Goal: Communication & Community: Share content

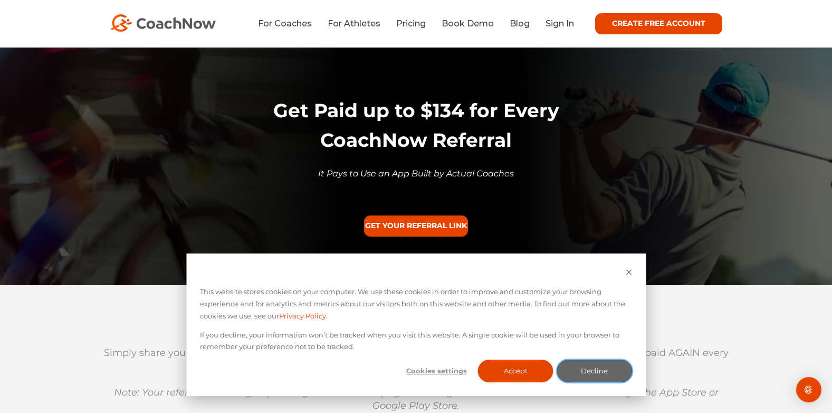
click at [610, 373] on button "Decline" at bounding box center [594, 370] width 75 height 23
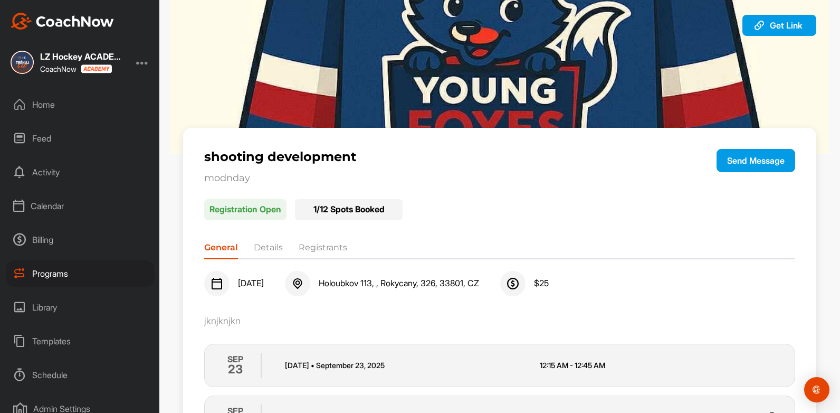
scroll to position [23, 0]
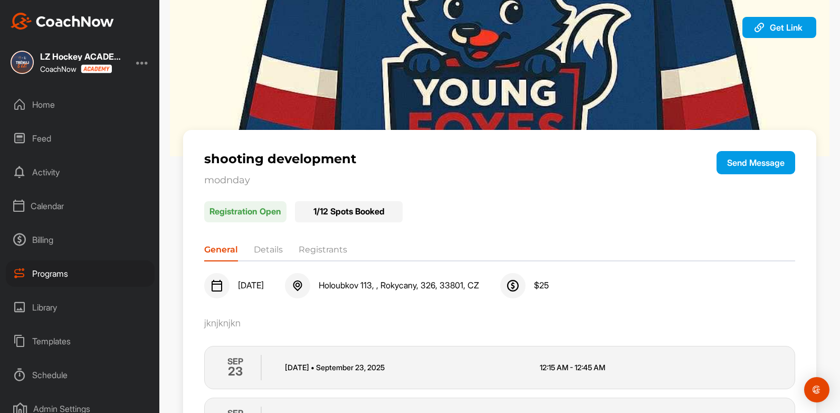
click at [274, 249] on li "Details" at bounding box center [268, 251] width 29 height 17
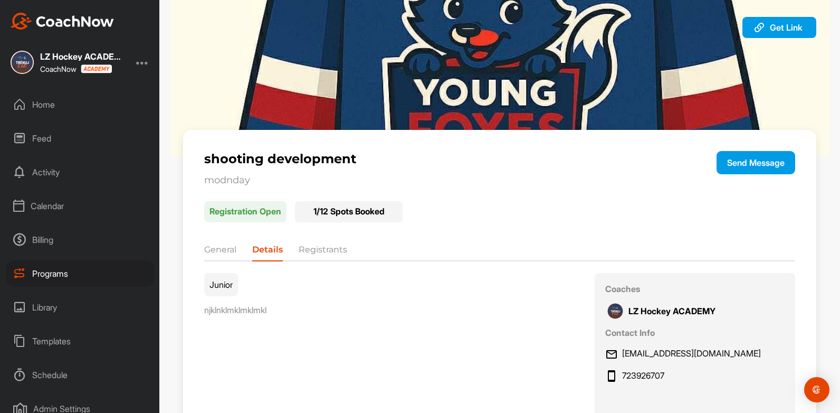
click at [322, 247] on li "Registrants" at bounding box center [323, 251] width 49 height 17
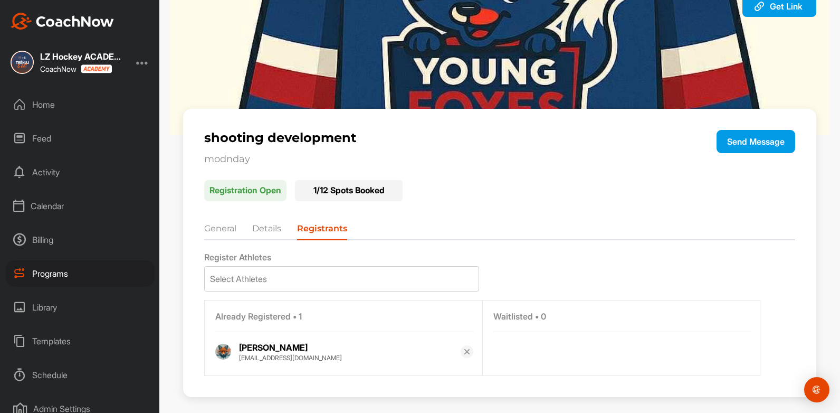
scroll to position [53, 0]
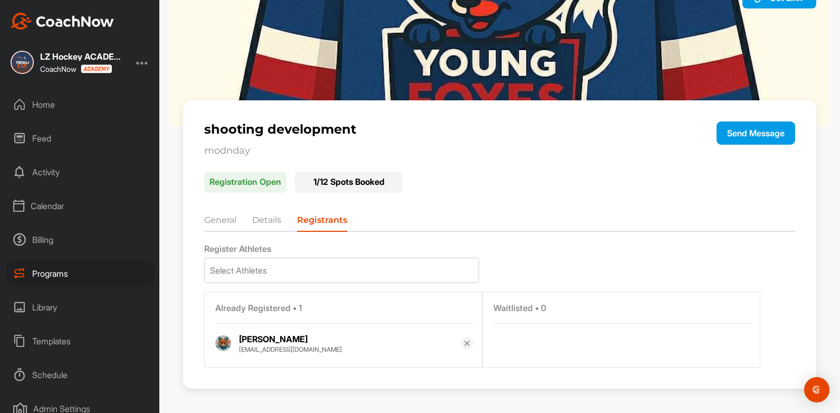
click at [271, 223] on li "Details" at bounding box center [266, 222] width 29 height 17
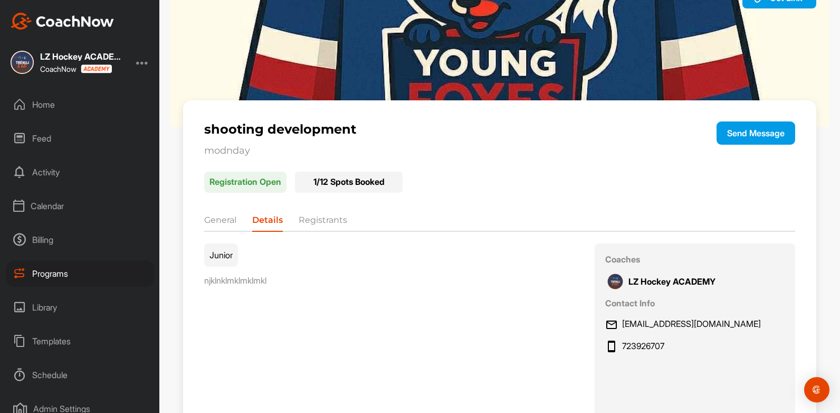
click at [212, 222] on li "General" at bounding box center [220, 222] width 32 height 17
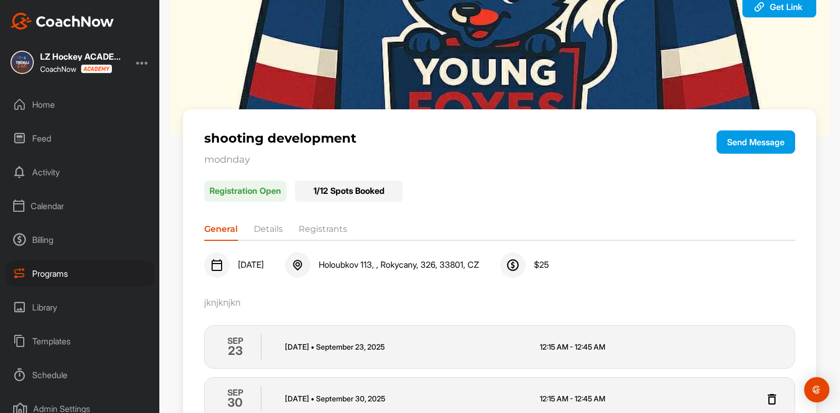
scroll to position [0, 0]
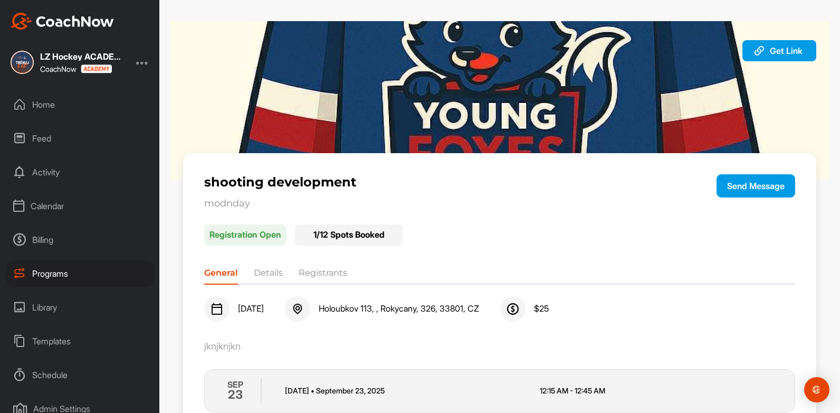
click at [42, 240] on div "Billing" at bounding box center [80, 239] width 149 height 26
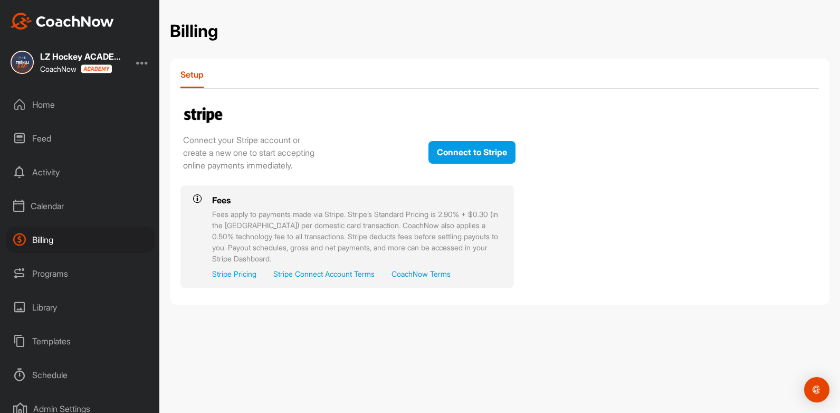
click at [45, 201] on div "Calendar" at bounding box center [80, 206] width 149 height 26
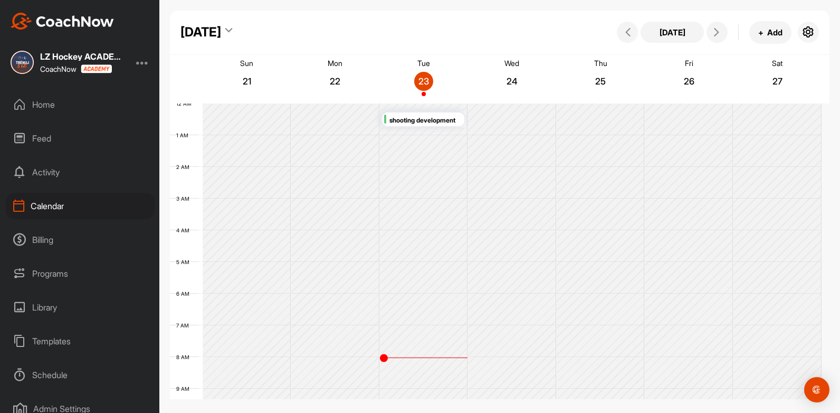
scroll to position [183, 0]
click at [53, 175] on div "Activity" at bounding box center [80, 172] width 149 height 26
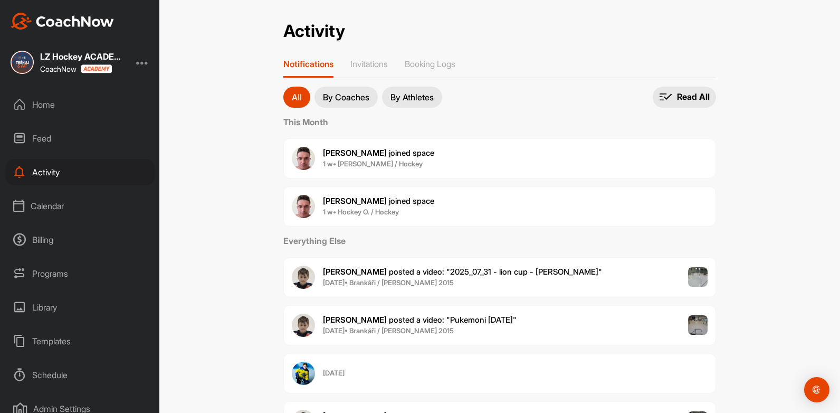
click at [332, 91] on button "By Coaches" at bounding box center [345, 97] width 63 height 21
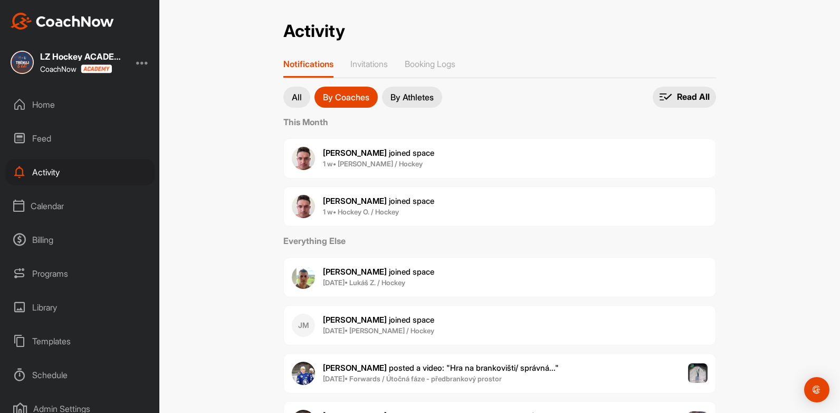
click at [434, 90] on button "By Athletes" at bounding box center [412, 97] width 60 height 21
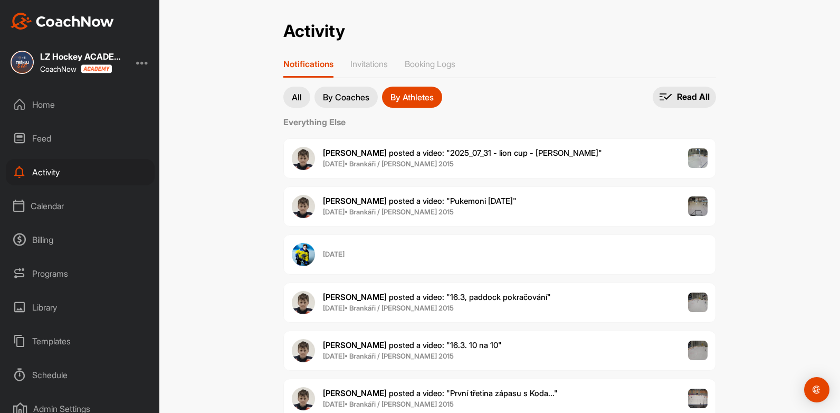
click at [38, 142] on div "Feed" at bounding box center [80, 138] width 149 height 26
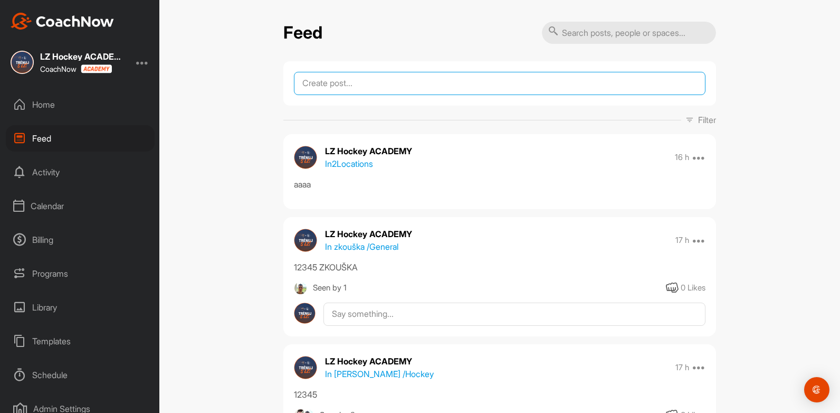
click at [308, 90] on textarea at bounding box center [500, 83] width 412 height 23
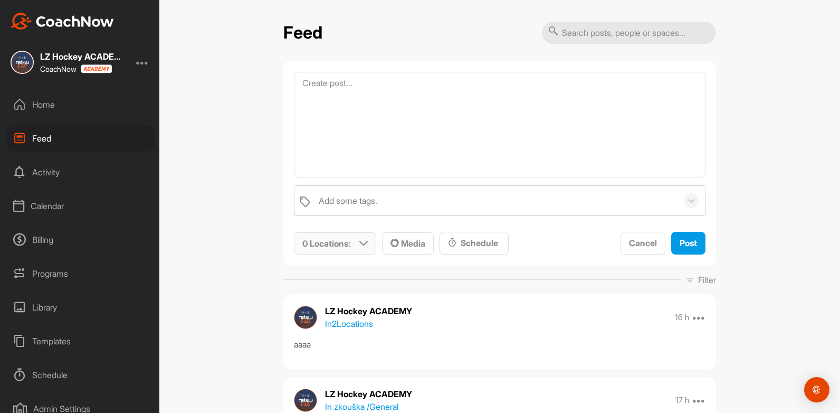
click at [353, 242] on div "0 Locations :" at bounding box center [334, 244] width 81 height 22
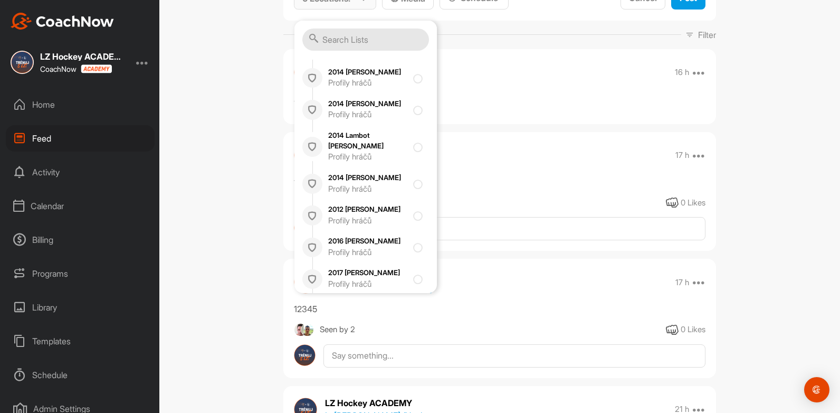
scroll to position [4898, 0]
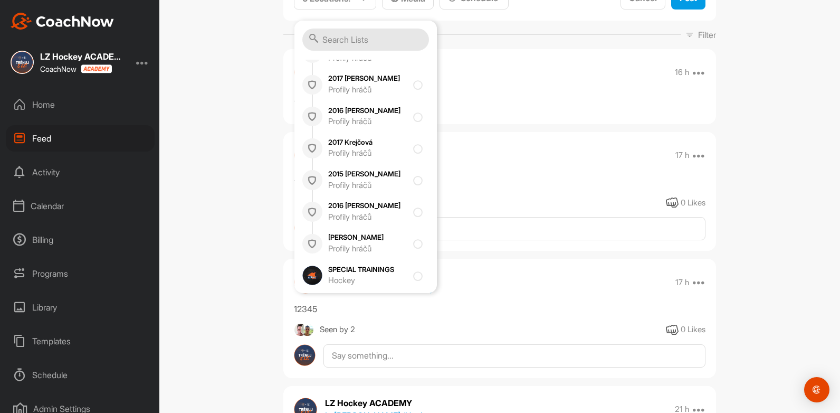
click at [768, 178] on div "Feed Add some tags. To pick up a draggable item, press the space bar. While dra…" at bounding box center [499, 206] width 681 height 413
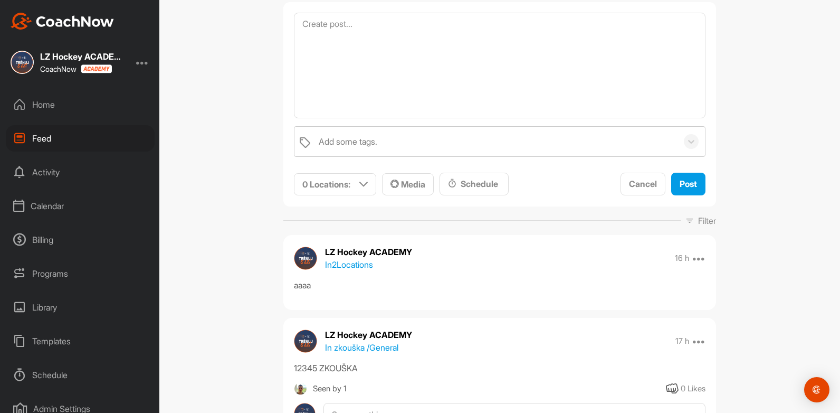
scroll to position [0, 0]
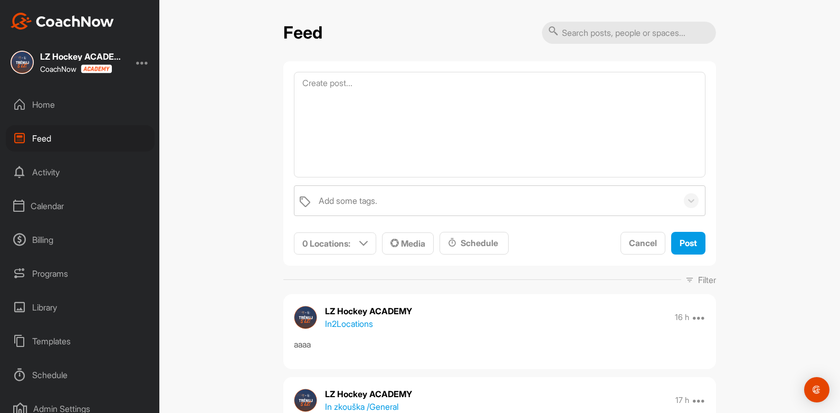
click at [34, 102] on div "Home" at bounding box center [80, 104] width 149 height 26
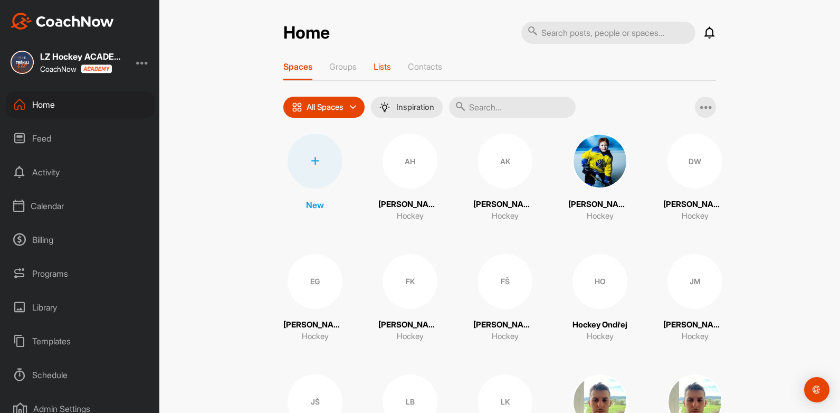
click at [378, 63] on p "Lists" at bounding box center [382, 66] width 17 height 11
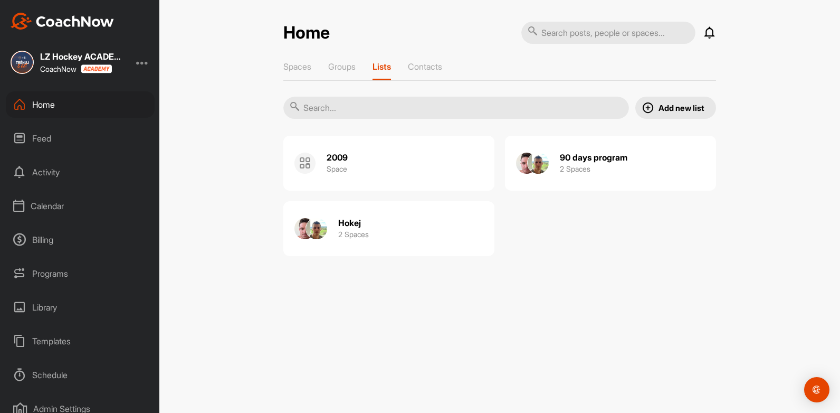
click at [608, 151] on div "90 days program 2 Spaces" at bounding box center [594, 163] width 68 height 34
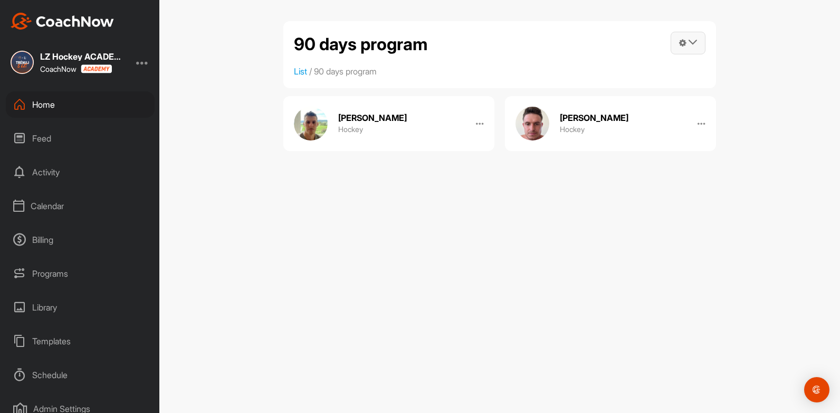
click at [694, 44] on icon at bounding box center [693, 42] width 8 height 8
click at [594, 116] on link "Post into List" at bounding box center [635, 107] width 142 height 34
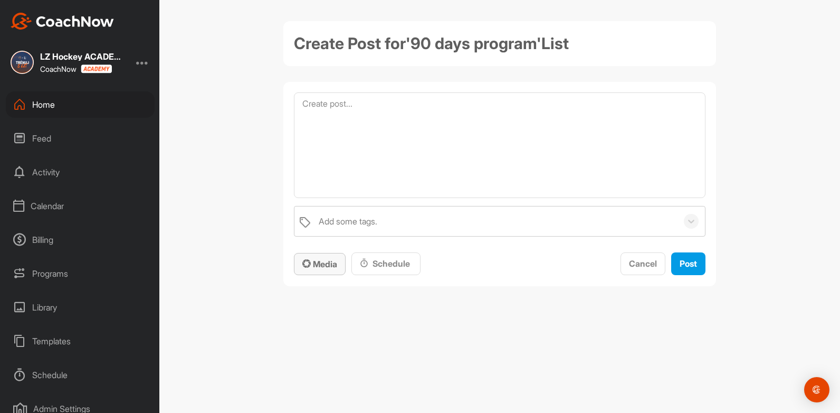
click at [327, 264] on span "Media" at bounding box center [319, 264] width 35 height 11
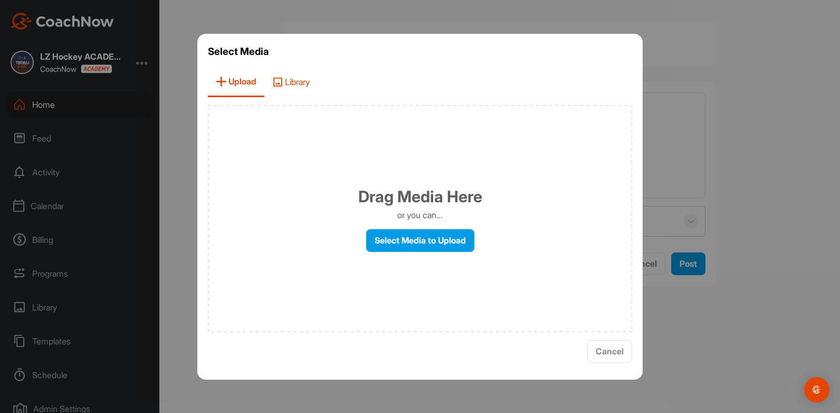
click at [299, 79] on span "Library" at bounding box center [290, 82] width 53 height 30
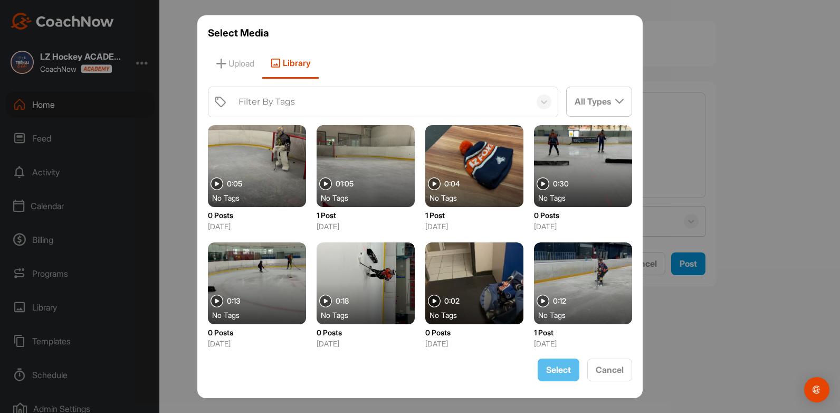
click at [346, 141] on div at bounding box center [366, 166] width 98 height 82
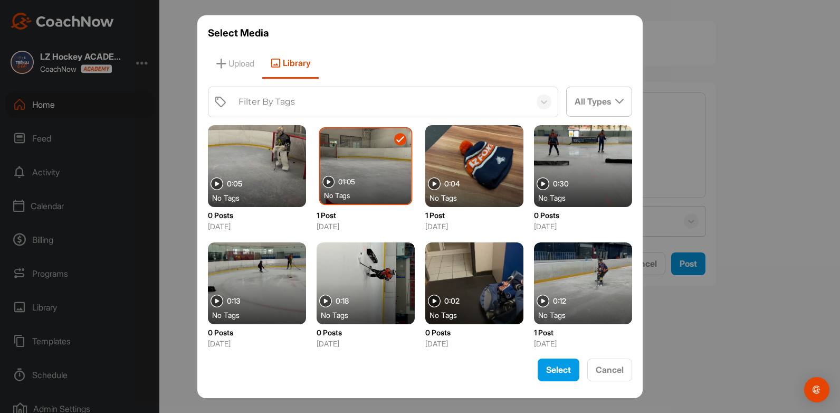
click at [537, 179] on img at bounding box center [543, 183] width 13 height 13
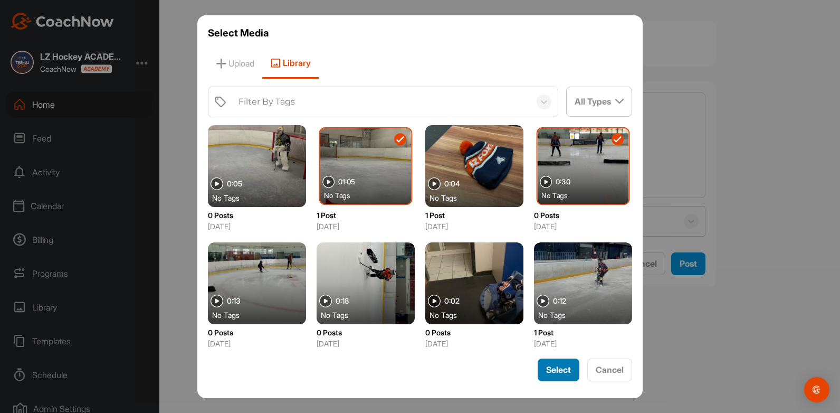
click at [567, 370] on span "Select" at bounding box center [558, 369] width 25 height 11
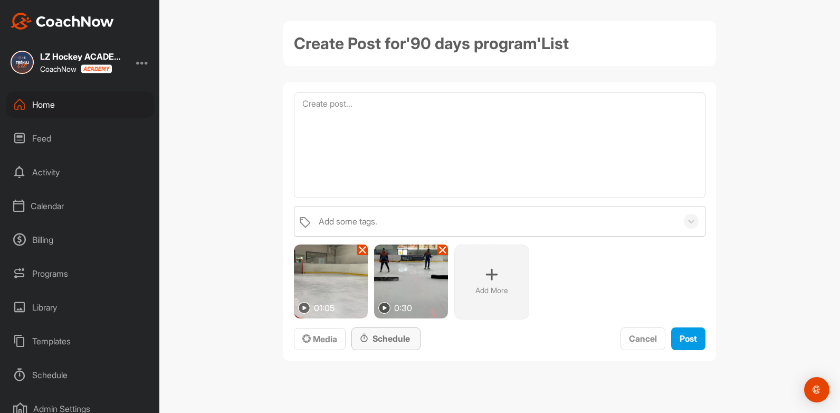
click at [380, 334] on div "Schedule" at bounding box center [386, 338] width 52 height 13
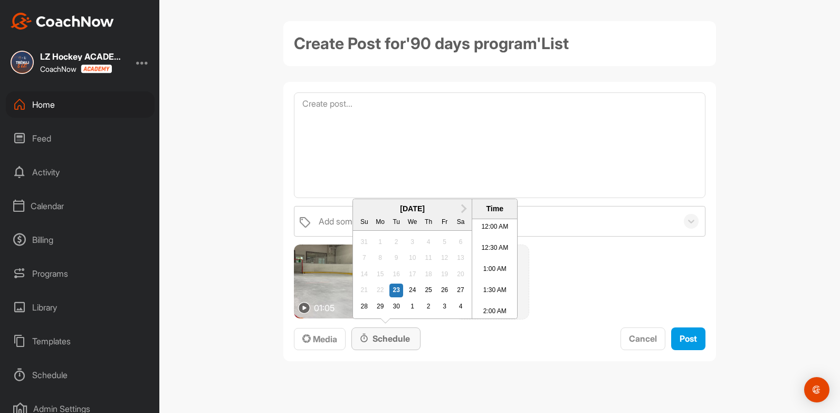
scroll to position [299, 0]
click at [424, 291] on div "25" at bounding box center [429, 290] width 14 height 14
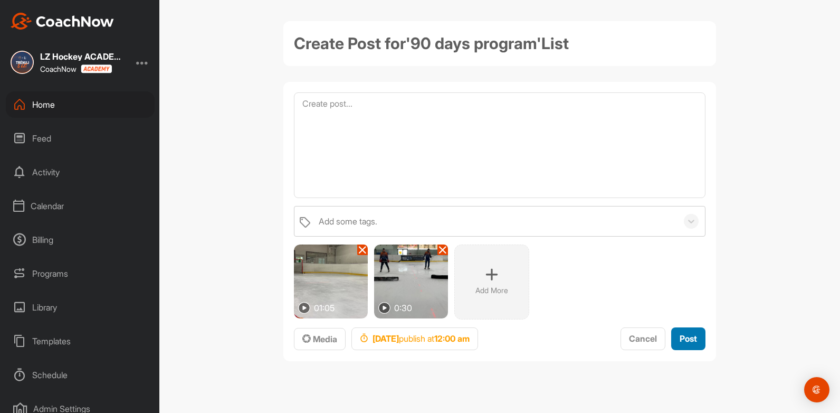
click at [685, 341] on span "Post" at bounding box center [688, 338] width 17 height 11
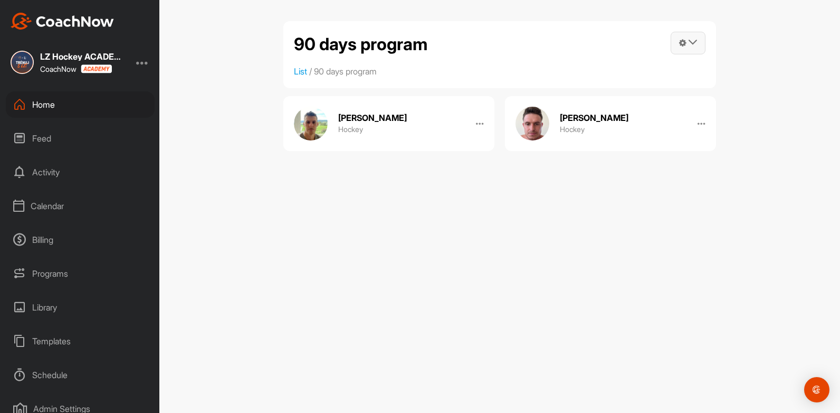
click at [682, 49] on span at bounding box center [688, 43] width 34 height 22
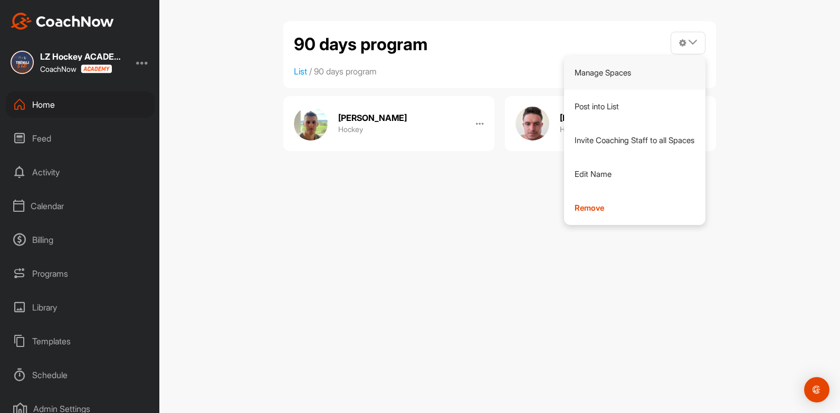
click at [636, 72] on link "Manage Spaces" at bounding box center [635, 73] width 142 height 34
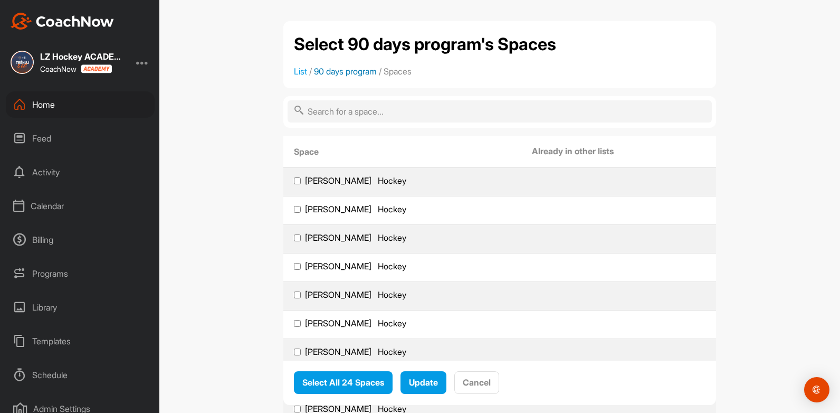
click at [326, 71] on link "90 days program" at bounding box center [345, 71] width 63 height 11
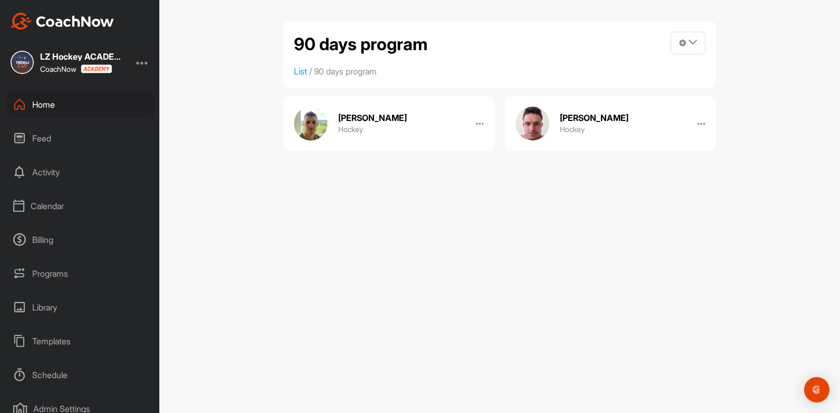
click at [446, 119] on div "[PERSON_NAME] Hockey" at bounding box center [388, 123] width 211 height 55
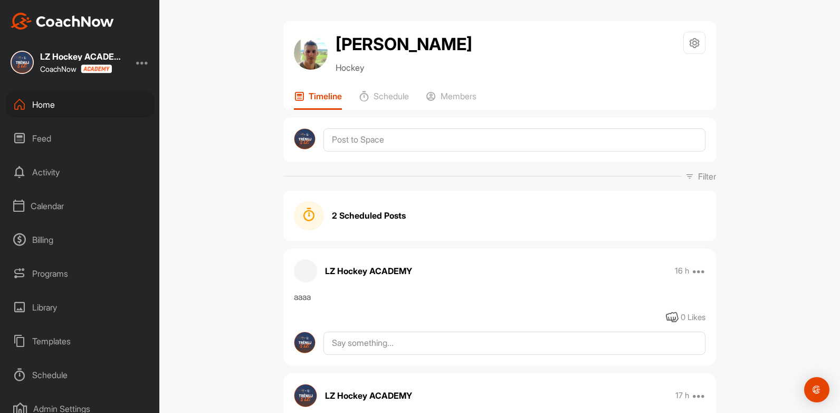
click at [368, 218] on strong "2 Scheduled Posts" at bounding box center [369, 215] width 74 height 13
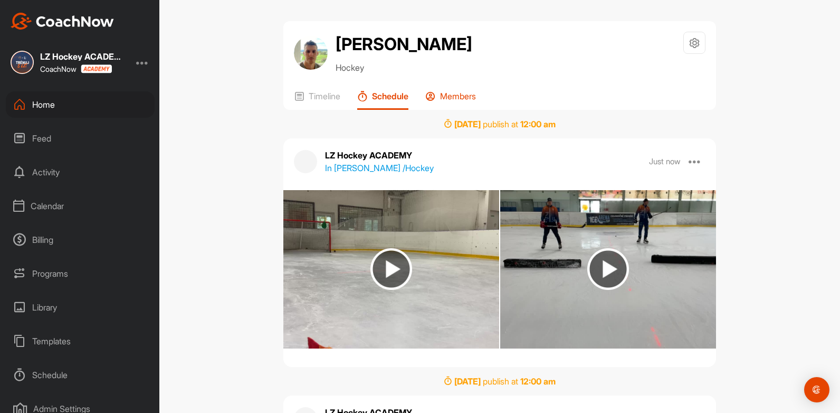
click at [460, 96] on p "Members" at bounding box center [458, 96] width 36 height 11
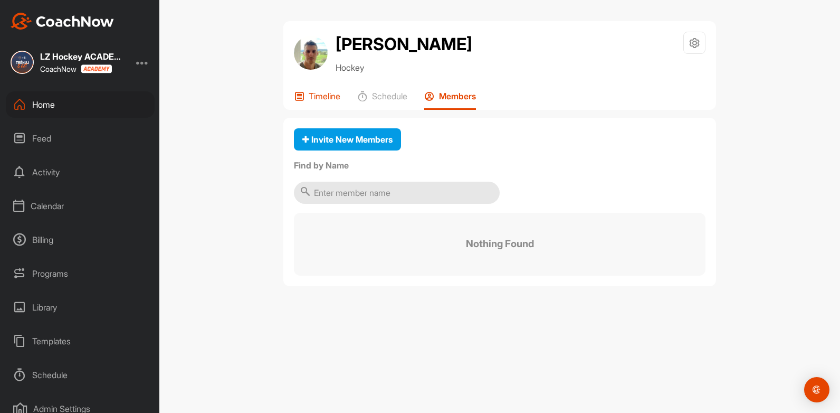
click at [330, 98] on p "Timeline" at bounding box center [325, 96] width 32 height 11
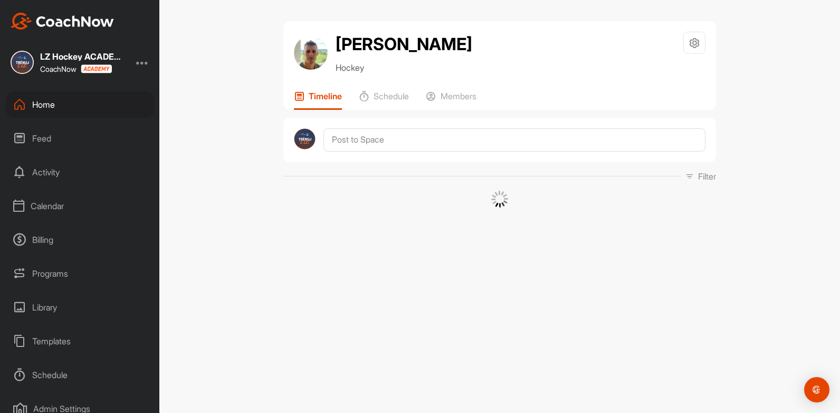
click at [32, 136] on div "Feed" at bounding box center [80, 138] width 149 height 26
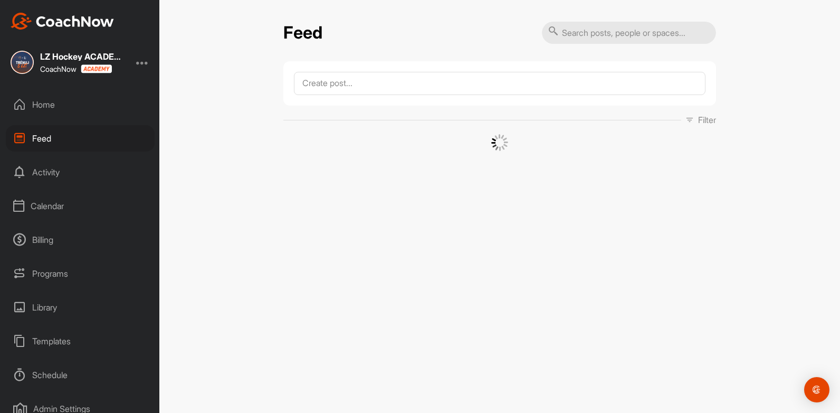
click at [456, 213] on div "Feed Filter Media Type Images Videos Notes Audio Documents Author [PERSON_NAME]…" at bounding box center [499, 206] width 681 height 413
click at [145, 68] on div at bounding box center [142, 62] width 13 height 13
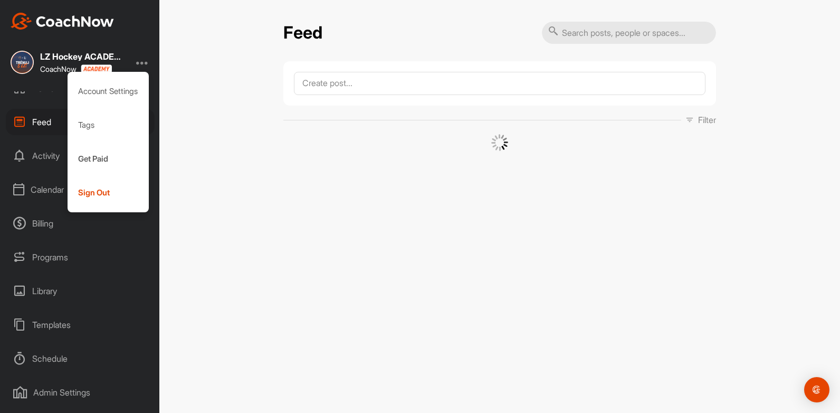
scroll to position [15, 0]
click at [304, 189] on div "Feed Filter Media Type Images Videos Notes Audio Documents Author [PERSON_NAME]…" at bounding box center [499, 206] width 681 height 413
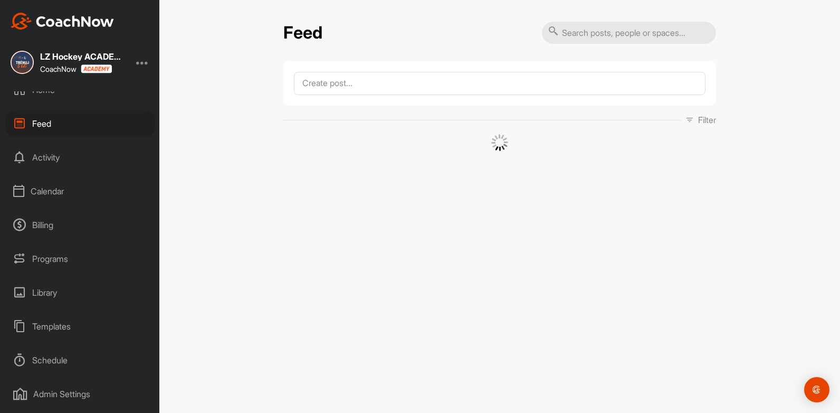
scroll to position [0, 0]
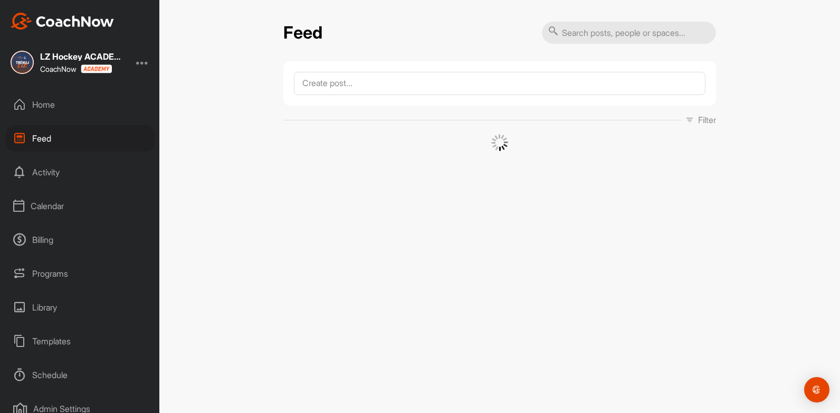
click at [35, 103] on div "Home" at bounding box center [80, 104] width 149 height 26
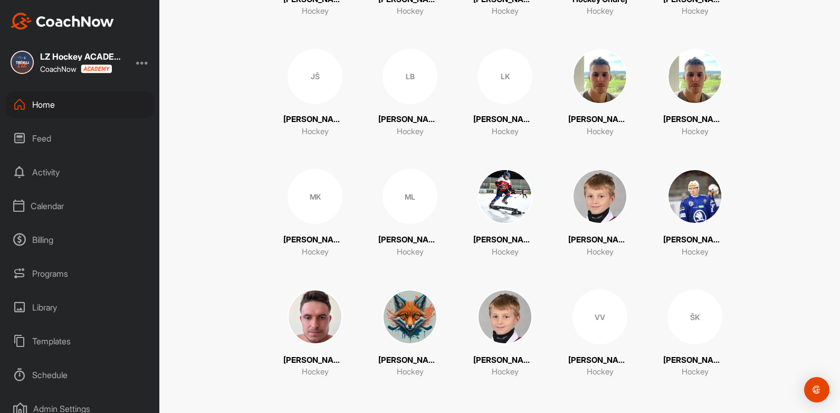
scroll to position [14, 0]
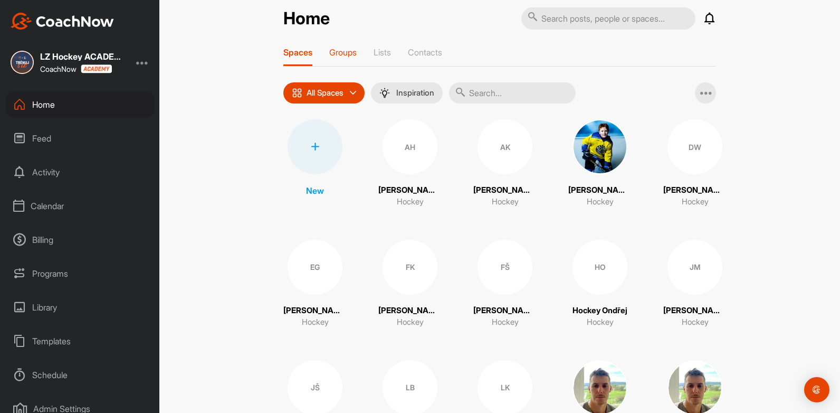
click at [337, 47] on p "Groups" at bounding box center [342, 52] width 27 height 11
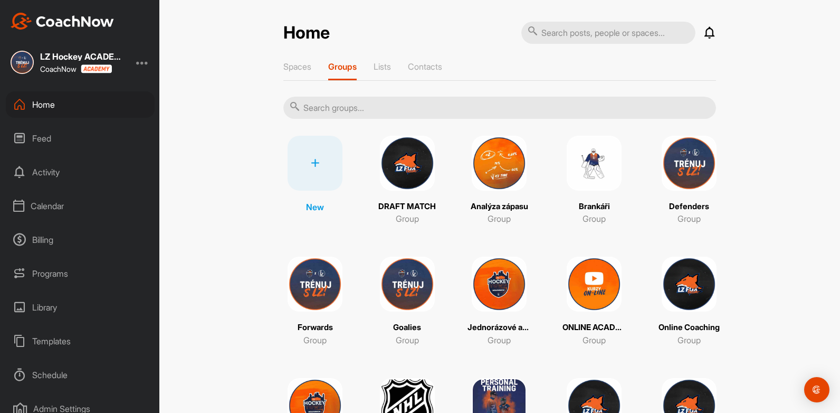
scroll to position [11, 0]
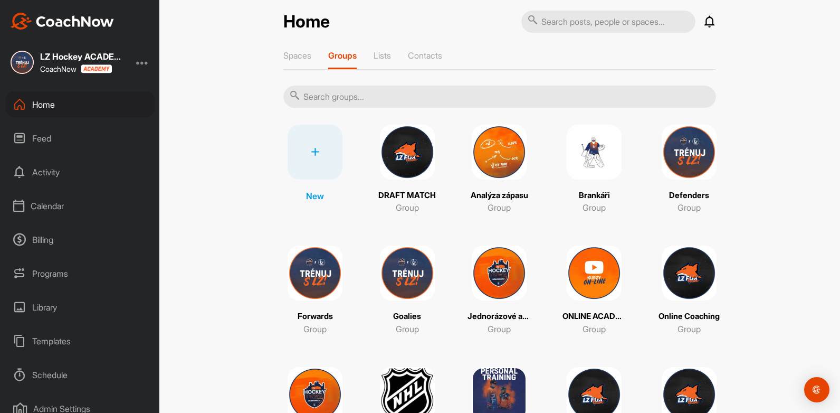
click at [711, 149] on img at bounding box center [689, 152] width 55 height 55
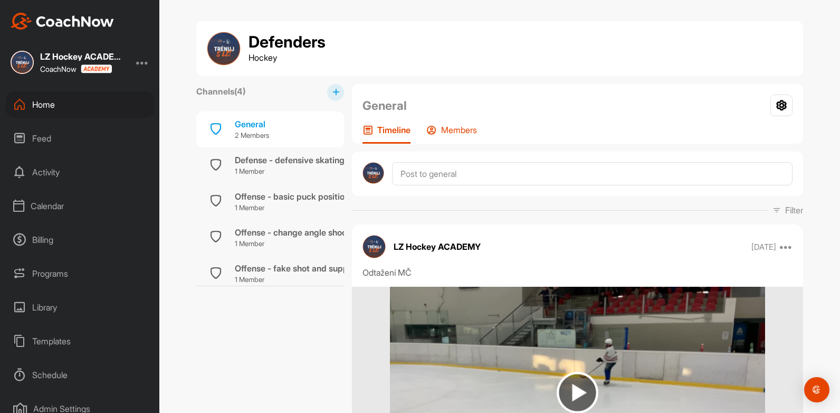
click at [453, 126] on p "Members" at bounding box center [459, 130] width 36 height 11
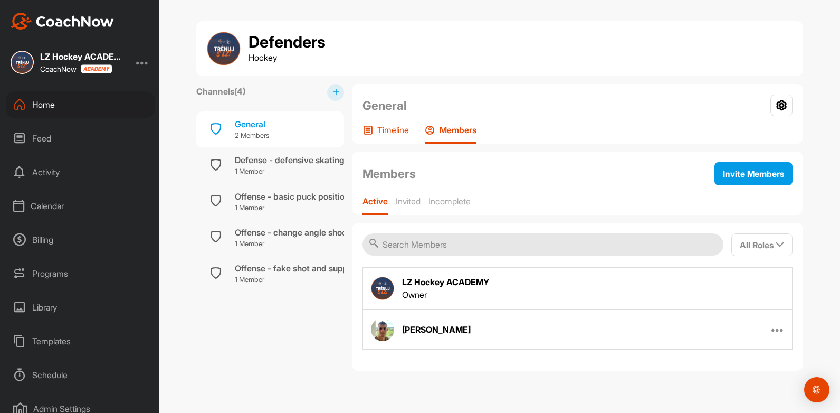
click at [392, 130] on p "Timeline" at bounding box center [393, 130] width 32 height 11
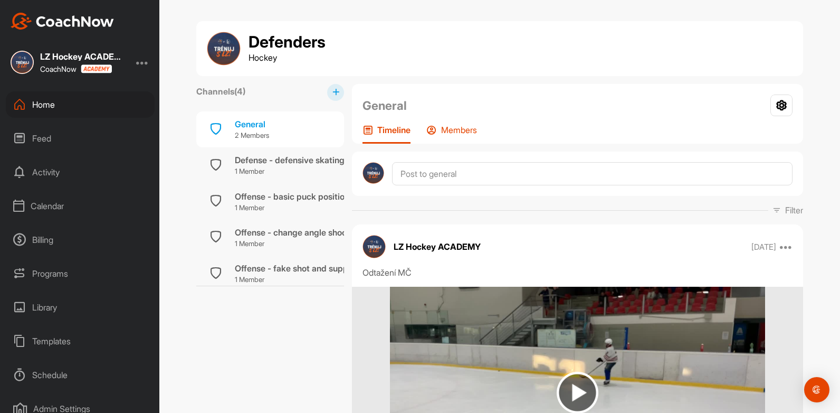
click at [441, 130] on p "Members" at bounding box center [459, 130] width 36 height 11
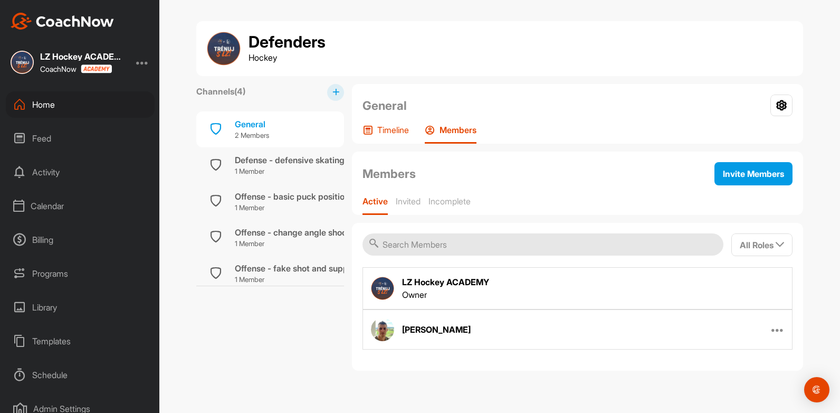
click at [395, 135] on p "Timeline" at bounding box center [393, 130] width 32 height 11
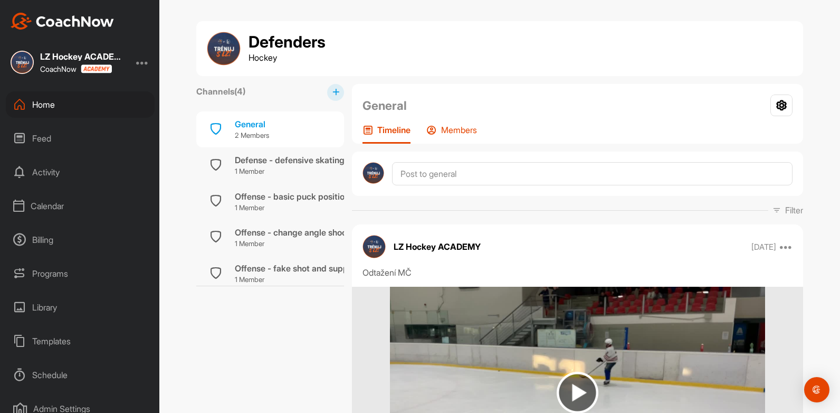
click at [448, 132] on p "Members" at bounding box center [459, 130] width 36 height 11
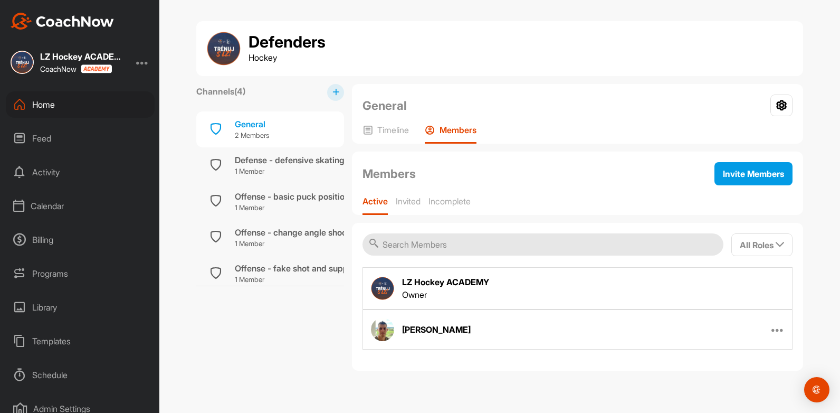
click at [46, 99] on div "Home" at bounding box center [80, 104] width 149 height 26
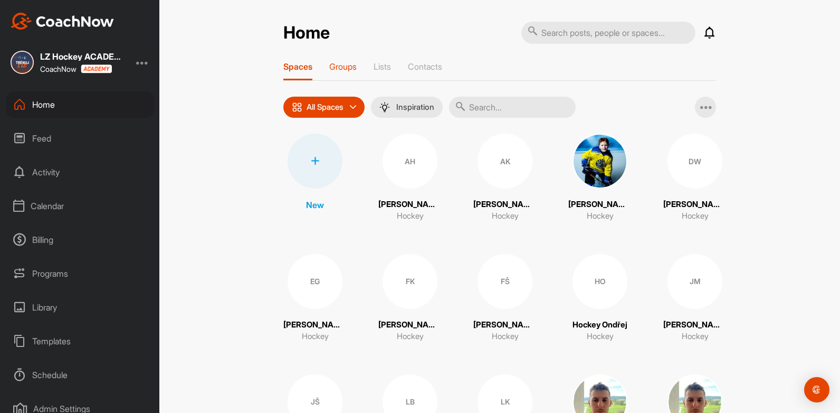
click at [351, 62] on p "Groups" at bounding box center [342, 66] width 27 height 11
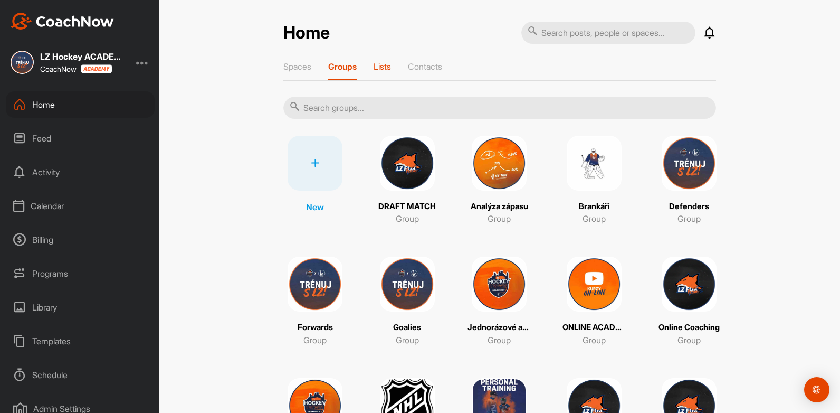
click at [389, 70] on p "Lists" at bounding box center [382, 66] width 17 height 11
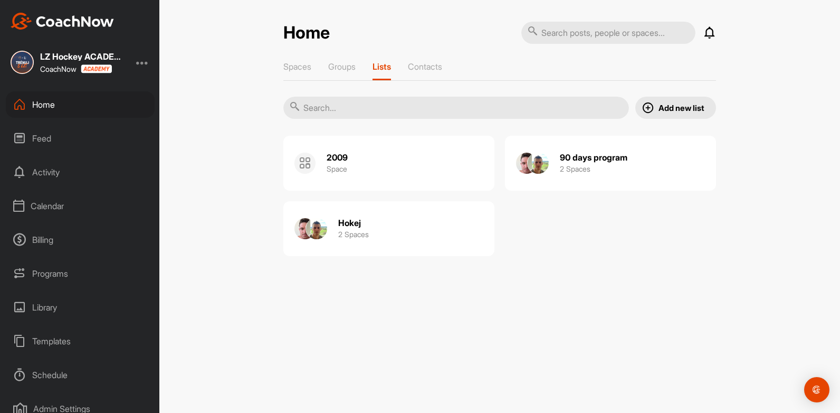
click at [579, 161] on h2 "90 days program" at bounding box center [594, 157] width 68 height 11
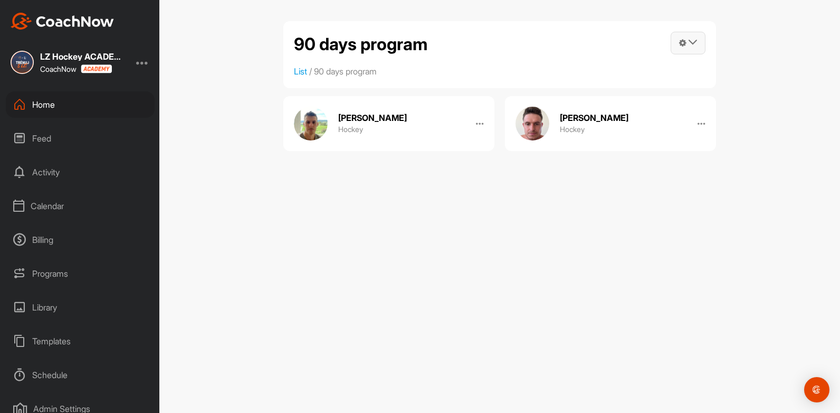
click at [697, 42] on span at bounding box center [688, 43] width 34 height 22
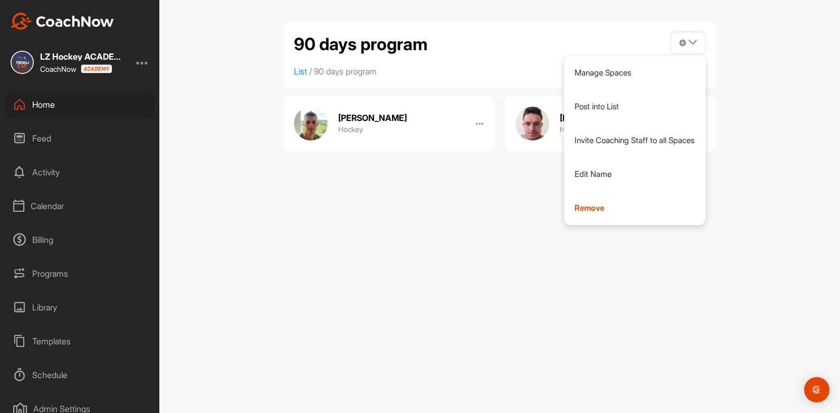
click at [462, 231] on div "90 days program Manage Spaces Post into List Invite Coaching Staff to all Space…" at bounding box center [499, 206] width 681 height 413
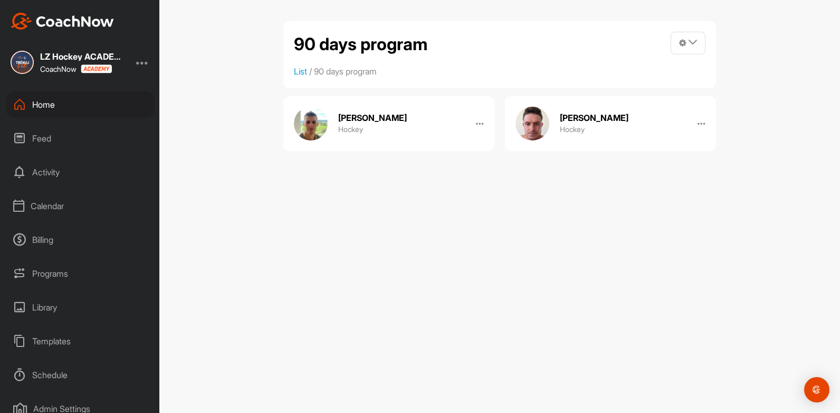
click at [39, 211] on div "Calendar" at bounding box center [80, 206] width 149 height 26
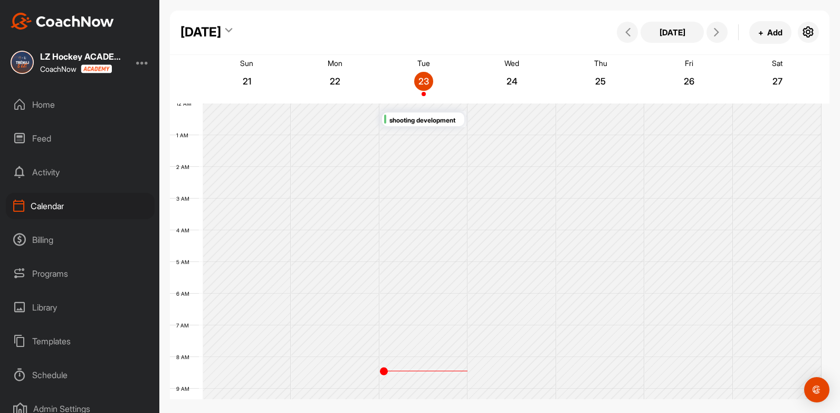
scroll to position [183, 0]
click at [50, 276] on div "Programs" at bounding box center [80, 273] width 149 height 26
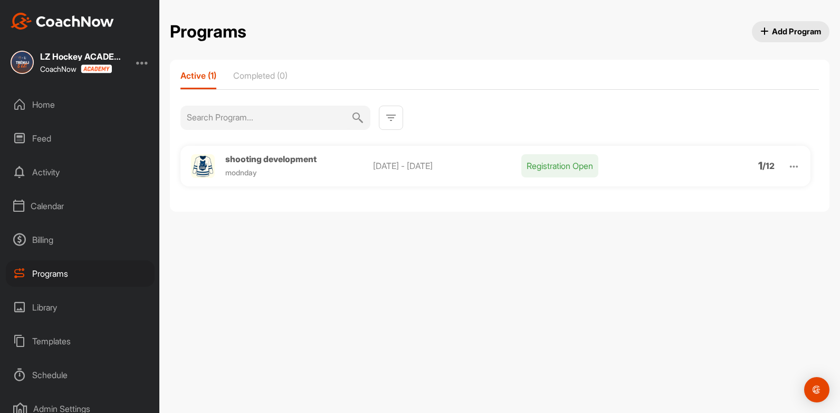
click at [551, 165] on p "Registration Open" at bounding box center [559, 165] width 77 height 23
click at [254, 160] on span "shooting development" at bounding box center [270, 159] width 91 height 11
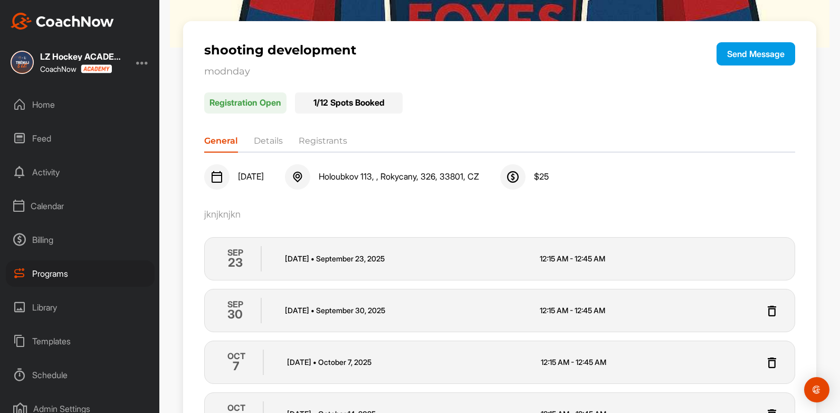
scroll to position [177, 0]
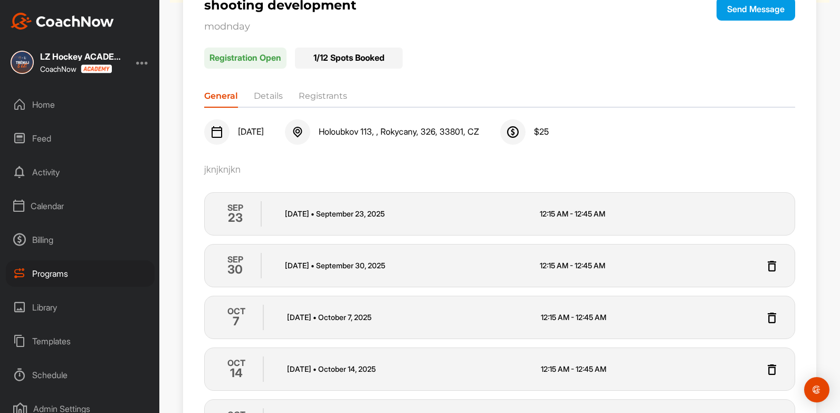
click at [330, 212] on p "[DATE] • [DATE]" at bounding box center [407, 213] width 244 height 11
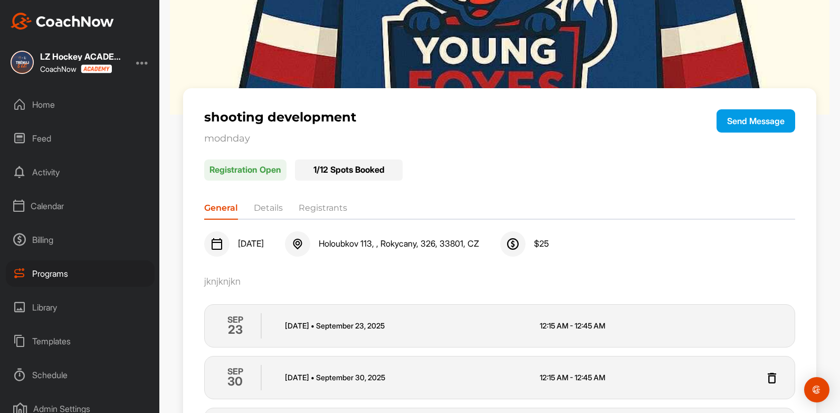
scroll to position [66, 0]
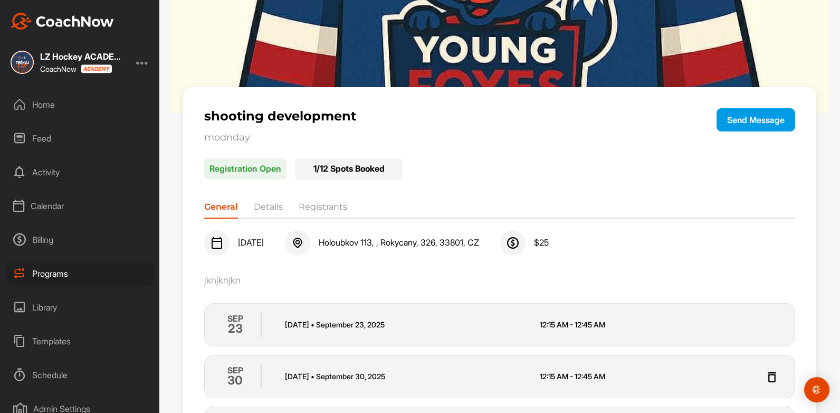
click at [272, 205] on li "Details" at bounding box center [268, 209] width 29 height 17
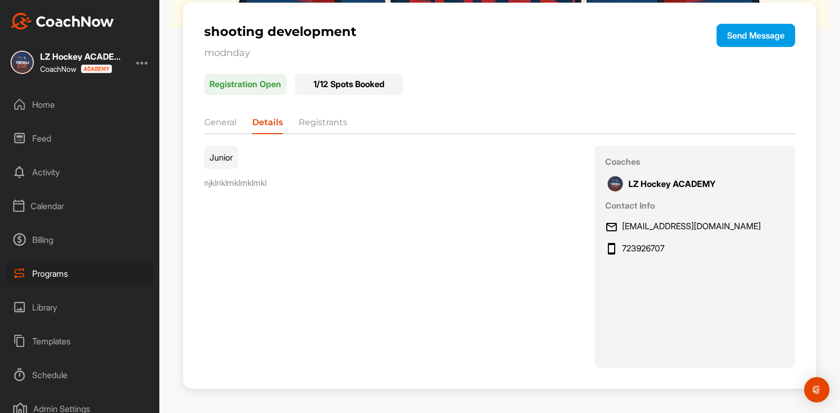
scroll to position [0, 0]
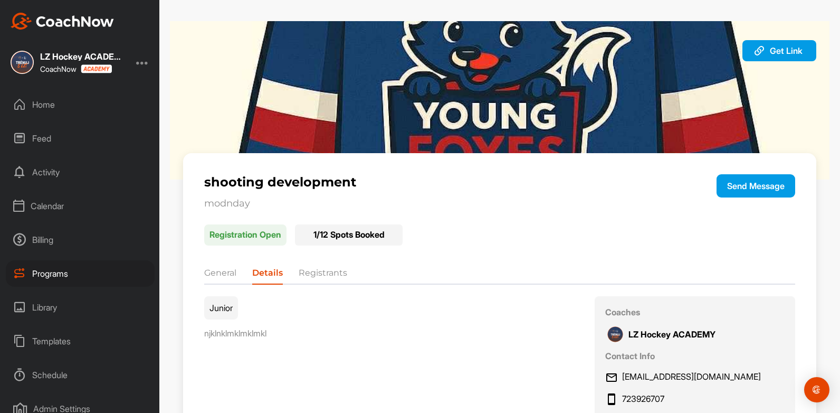
click at [316, 272] on li "Registrants" at bounding box center [323, 274] width 49 height 17
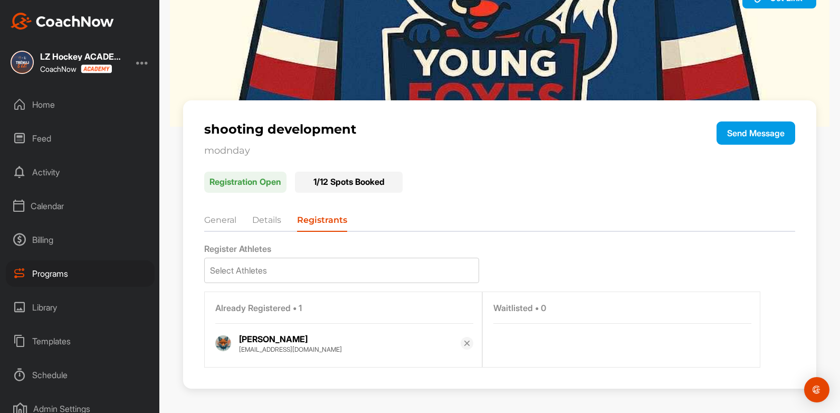
scroll to position [23, 0]
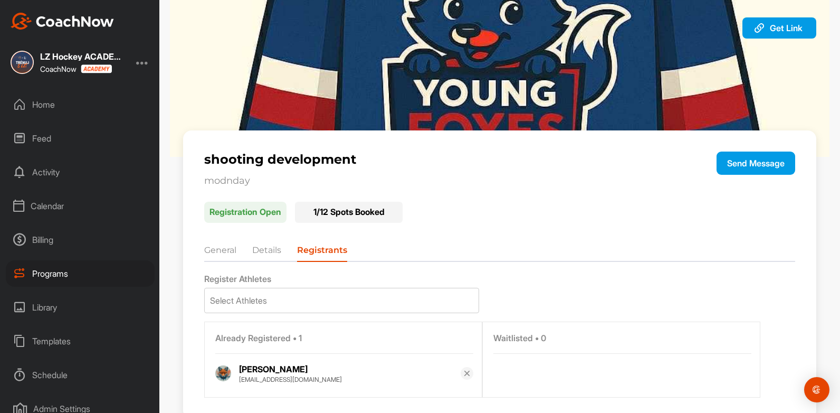
click at [31, 310] on div "Library" at bounding box center [80, 307] width 149 height 26
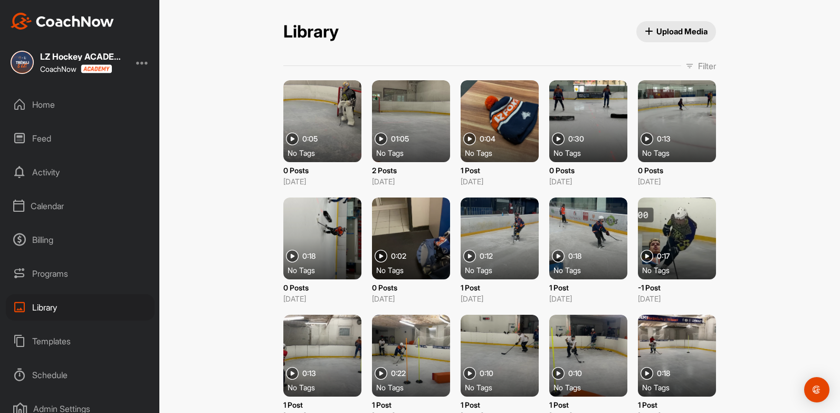
click at [39, 340] on div "Templates" at bounding box center [80, 341] width 149 height 26
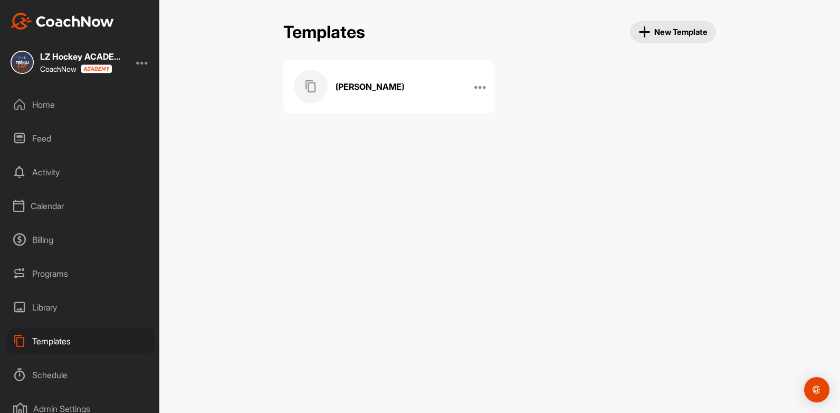
click at [343, 87] on h3 "[PERSON_NAME]" at bounding box center [370, 86] width 69 height 11
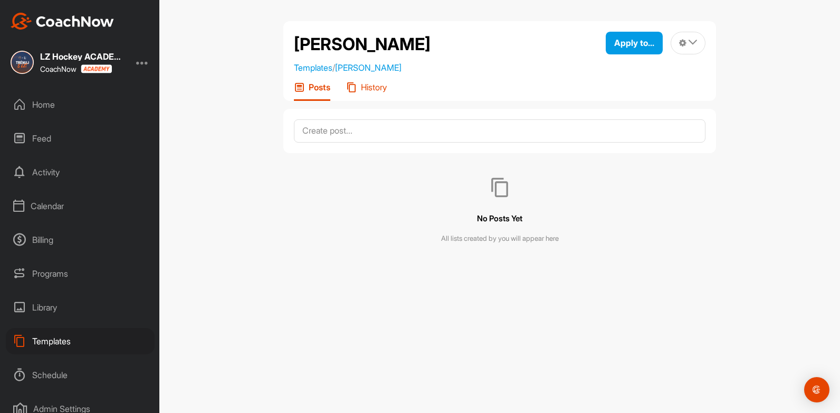
click at [379, 86] on p "History" at bounding box center [374, 87] width 26 height 11
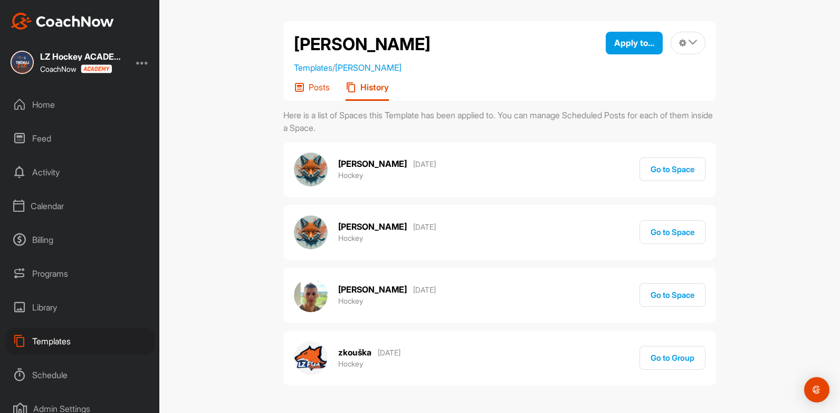
click at [317, 85] on p "Posts" at bounding box center [319, 87] width 21 height 11
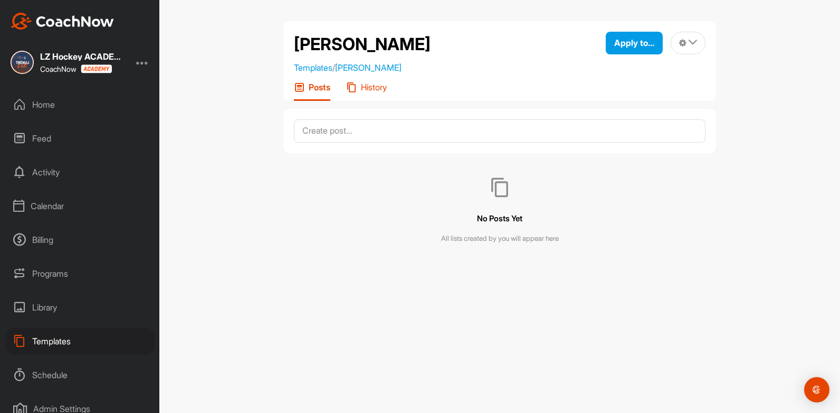
click at [387, 89] on p "History" at bounding box center [374, 87] width 26 height 11
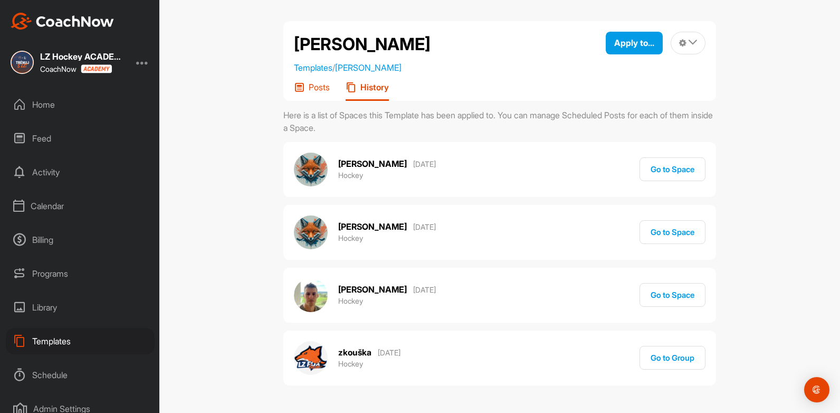
click at [323, 89] on p "Posts" at bounding box center [319, 87] width 21 height 11
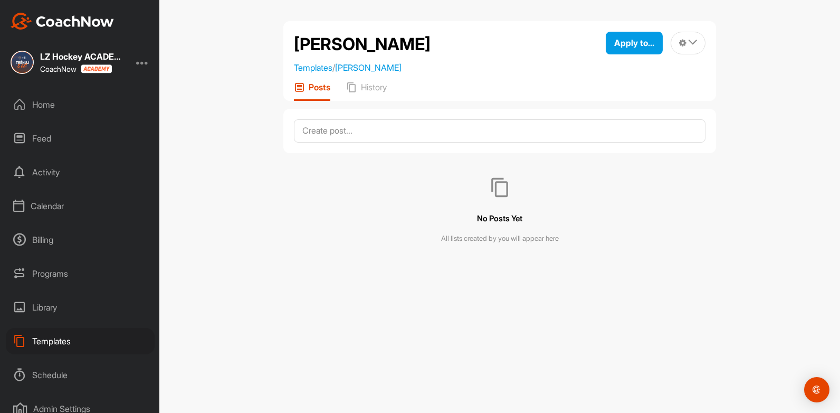
scroll to position [77, 0]
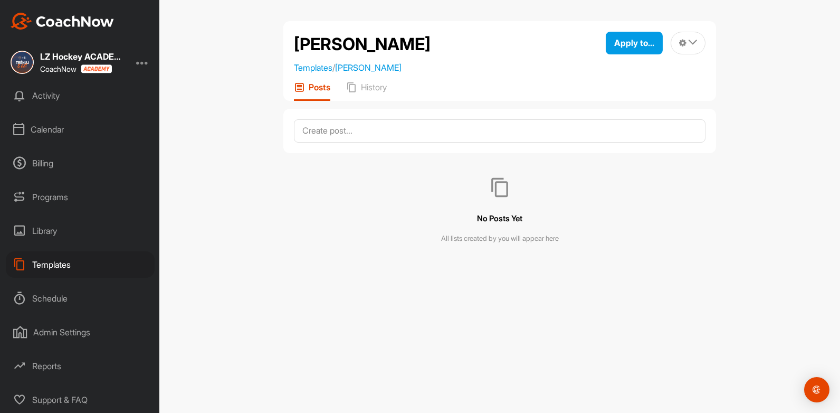
click at [73, 336] on div "Admin Settings" at bounding box center [80, 332] width 149 height 26
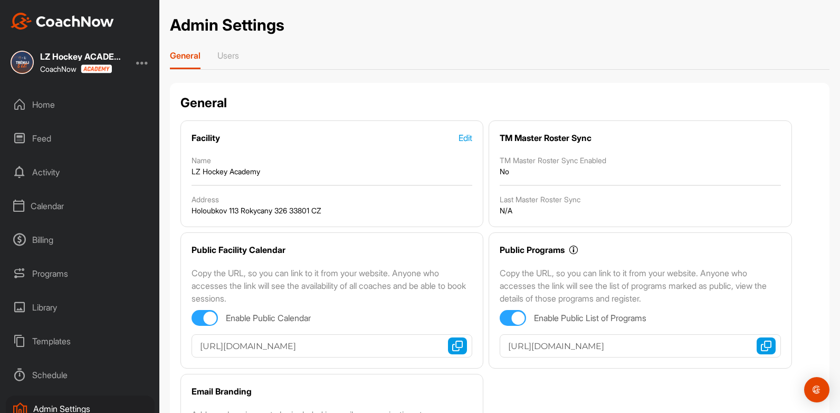
scroll to position [77, 0]
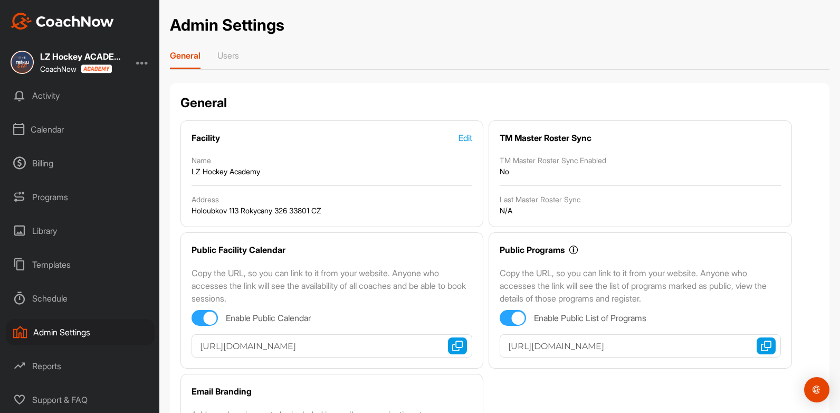
click at [28, 365] on div "Reports" at bounding box center [80, 365] width 149 height 26
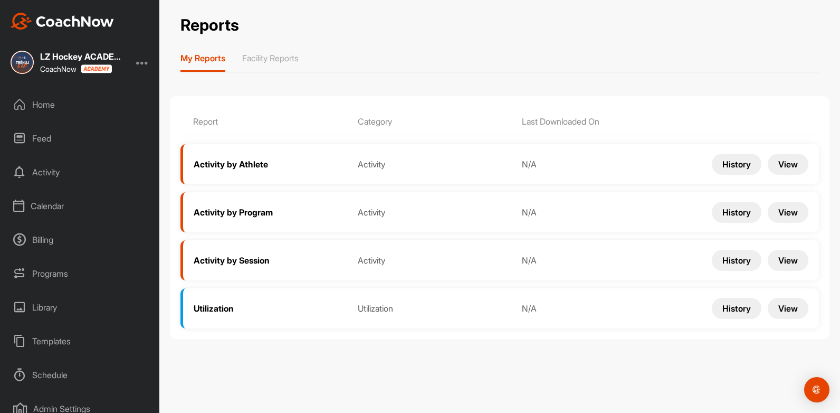
scroll to position [77, 0]
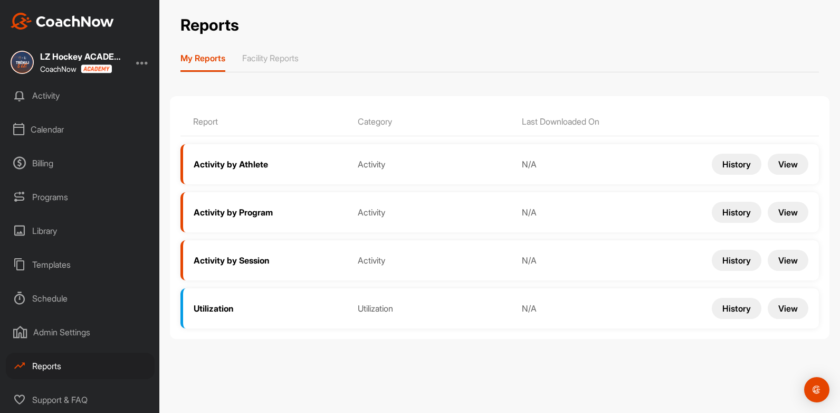
click at [59, 394] on div "Support & FAQ" at bounding box center [80, 399] width 149 height 26
click at [147, 62] on div at bounding box center [142, 62] width 13 height 13
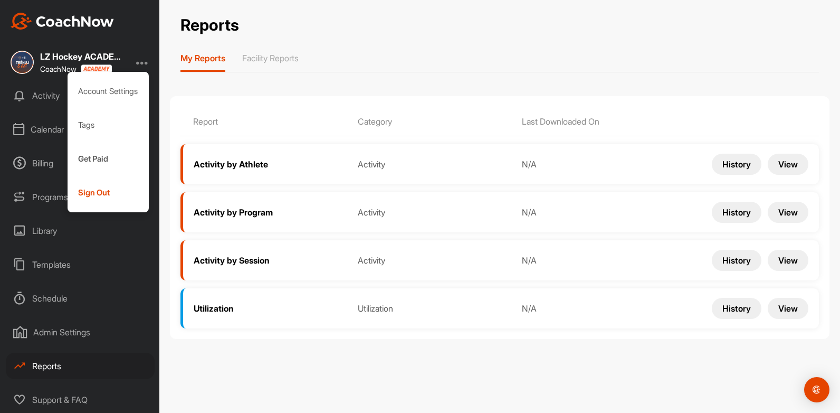
click at [147, 62] on div at bounding box center [142, 62] width 13 height 13
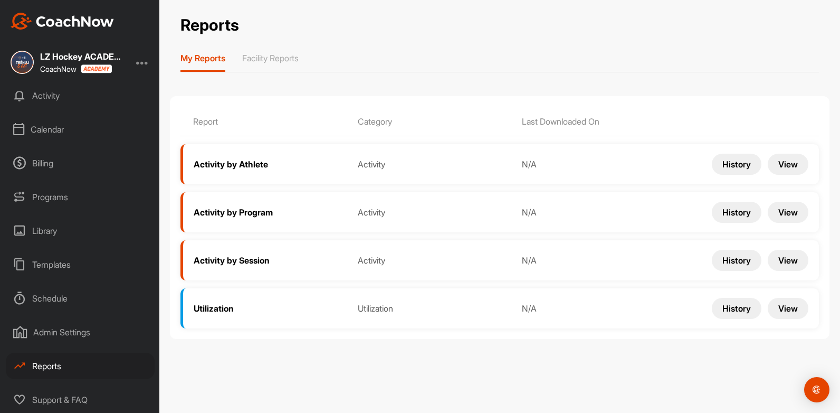
click at [49, 51] on div "LZ Hockey ACADEMY CoachNow" at bounding box center [82, 62] width 84 height 22
click at [57, 59] on div "LZ Hockey ACADEMY" at bounding box center [82, 56] width 84 height 8
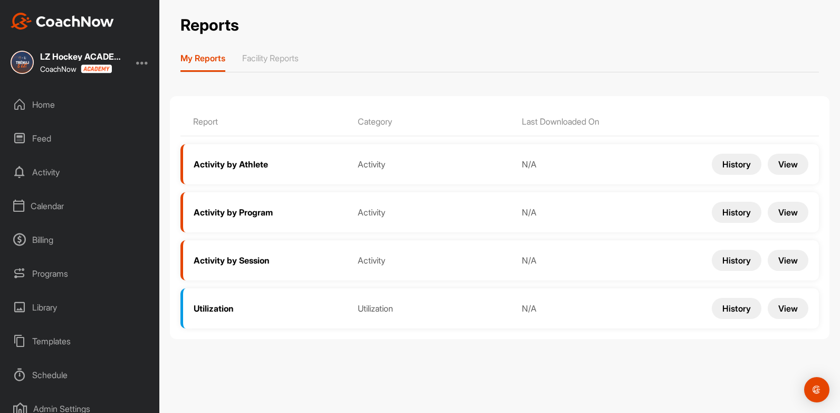
click at [43, 98] on div "Home" at bounding box center [80, 104] width 149 height 26
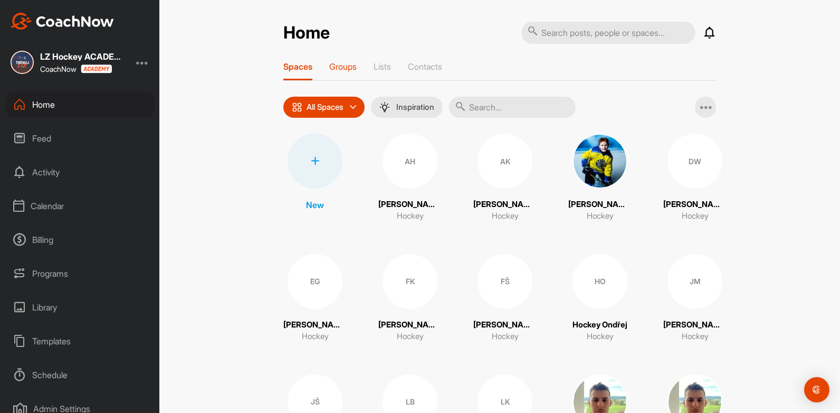
click at [354, 70] on p "Groups" at bounding box center [342, 66] width 27 height 11
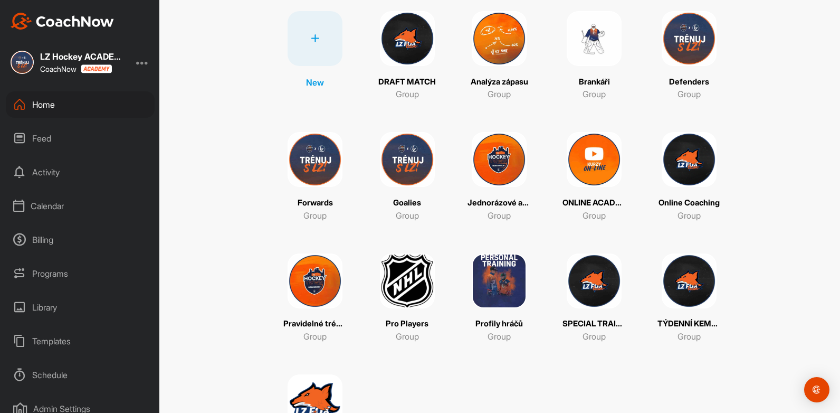
scroll to position [210, 0]
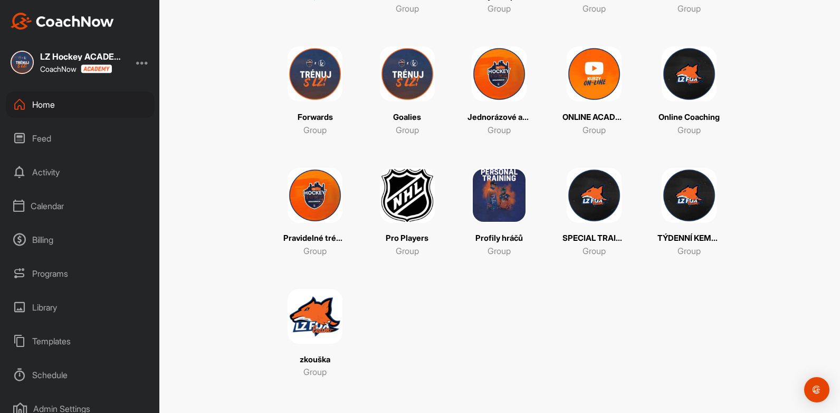
click at [312, 301] on img at bounding box center [315, 316] width 55 height 55
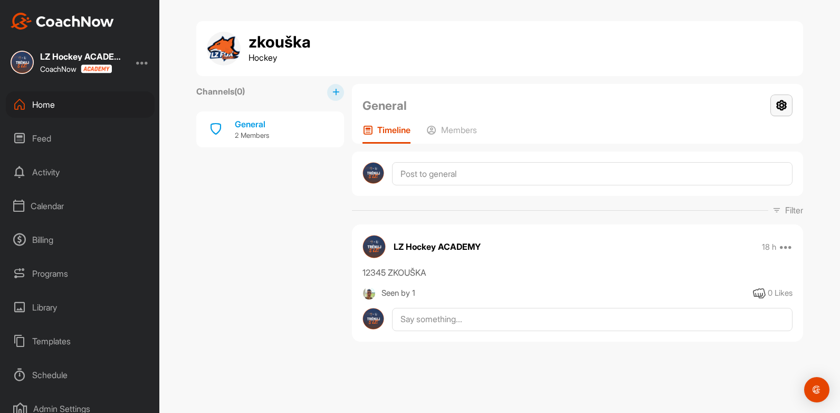
click at [786, 108] on icon at bounding box center [781, 105] width 22 height 22
click at [747, 140] on li "Group Settings" at bounding box center [750, 136] width 86 height 34
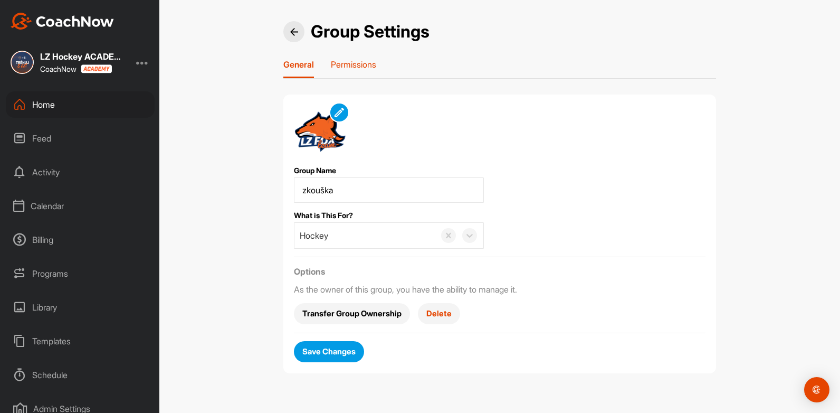
click at [337, 70] on div "Permissions" at bounding box center [353, 68] width 45 height 19
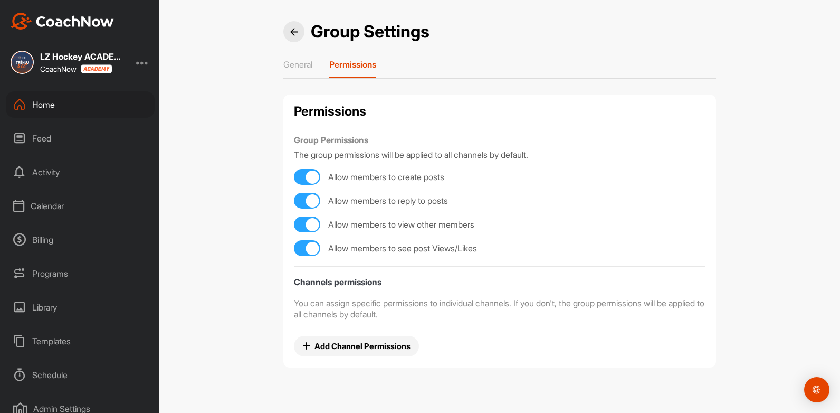
click at [328, 345] on span "Add Channel Permissions" at bounding box center [356, 345] width 108 height 11
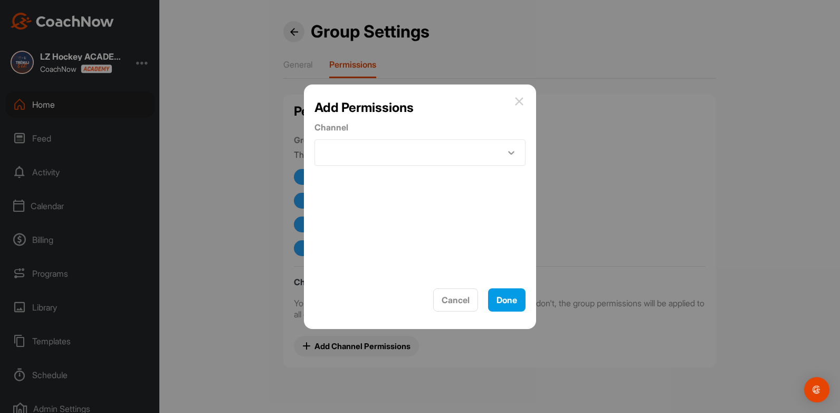
click at [507, 148] on icon at bounding box center [511, 152] width 11 height 11
click at [473, 175] on div "No options" at bounding box center [419, 182] width 211 height 21
click at [517, 102] on img at bounding box center [519, 101] width 13 height 13
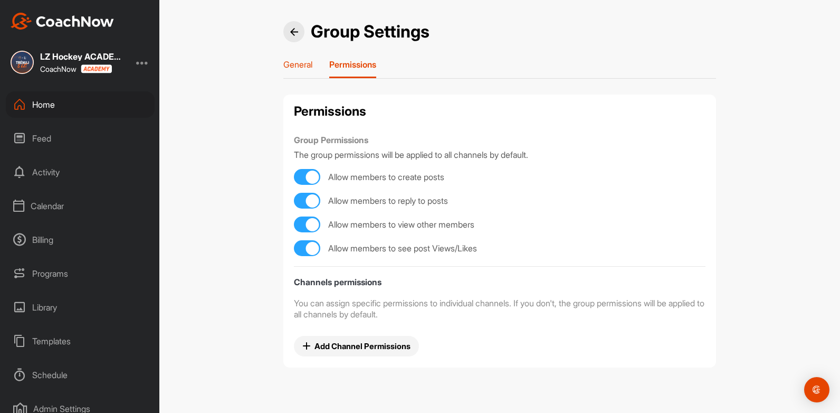
click at [301, 65] on p "General" at bounding box center [297, 64] width 29 height 11
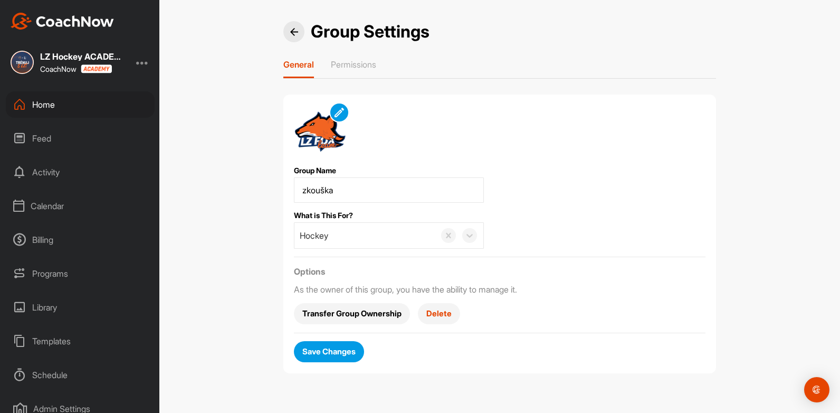
click at [328, 356] on span "Save Changes" at bounding box center [328, 351] width 53 height 11
click at [303, 32] on div at bounding box center [293, 31] width 21 height 21
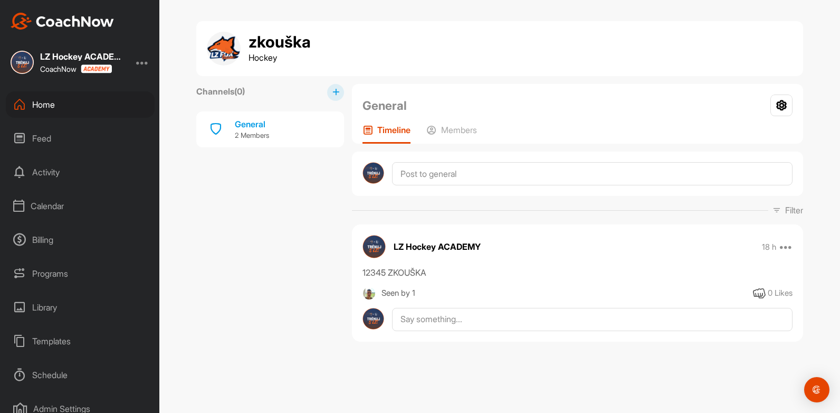
click at [330, 96] on button at bounding box center [335, 92] width 17 height 17
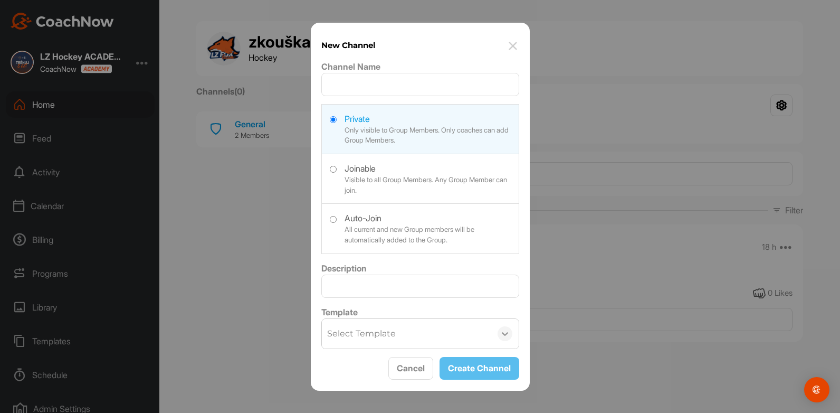
click at [507, 331] on icon at bounding box center [505, 333] width 11 height 11
drag, startPoint x: 523, startPoint y: 227, endPoint x: 524, endPoint y: 245, distance: 18.0
click at [524, 245] on div "New Channel Channel Name Private Only visible to Group Members. Only coaches ca…" at bounding box center [420, 207] width 219 height 368
click at [504, 332] on icon at bounding box center [505, 333] width 11 height 11
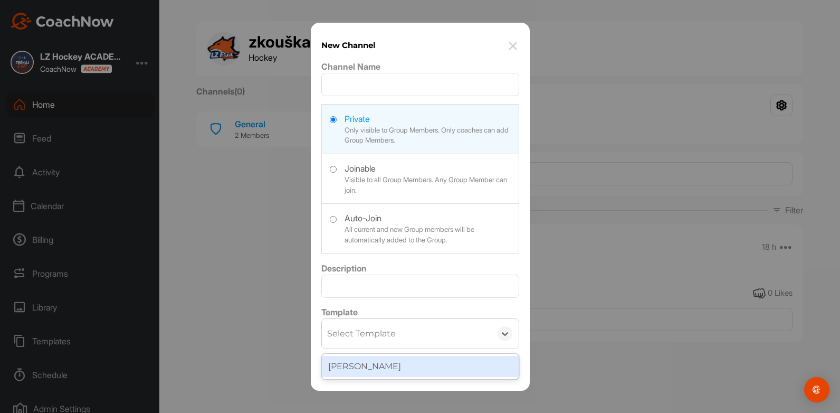
click at [437, 359] on div "[PERSON_NAME]" at bounding box center [420, 366] width 197 height 21
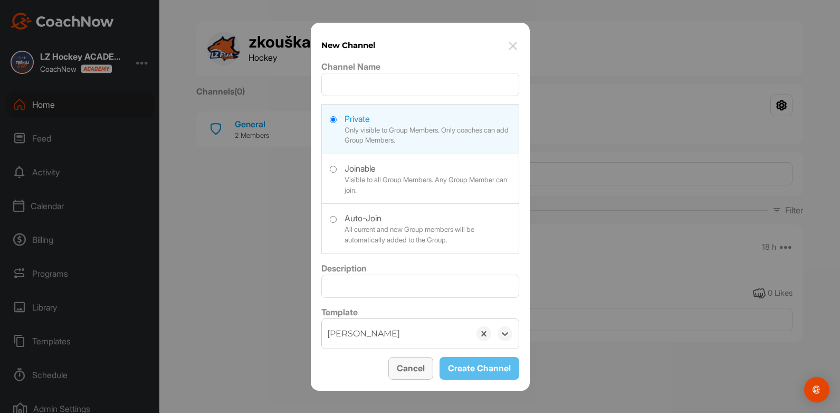
click at [403, 370] on button "Cancel" at bounding box center [410, 368] width 45 height 23
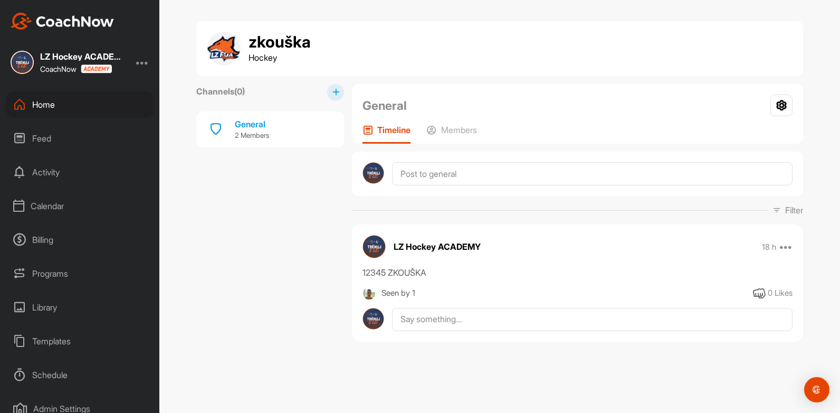
click at [44, 106] on div "Home" at bounding box center [80, 104] width 149 height 26
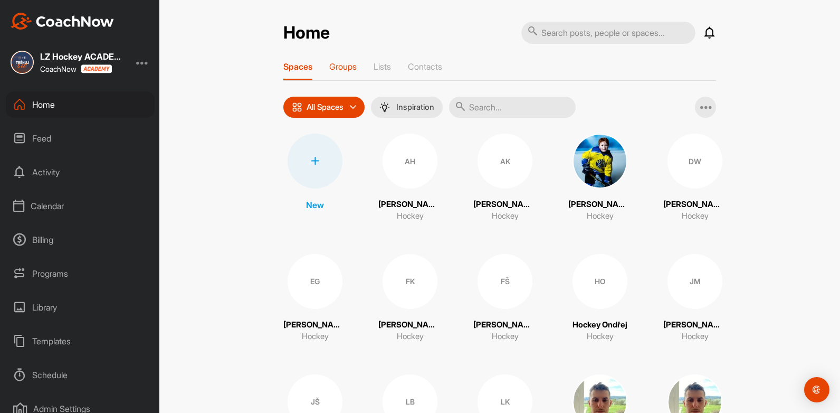
click at [338, 64] on p "Groups" at bounding box center [342, 66] width 27 height 11
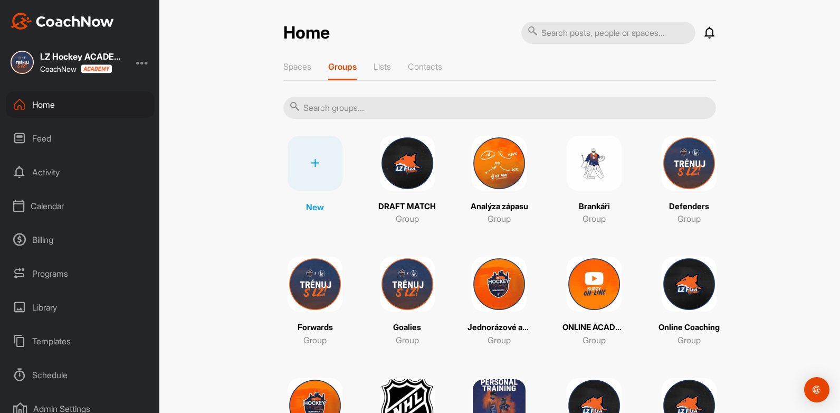
scroll to position [210, 0]
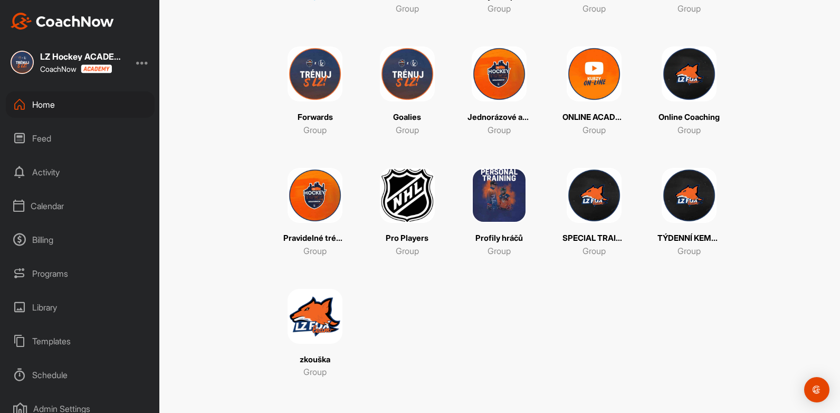
click at [483, 217] on img at bounding box center [499, 195] width 55 height 55
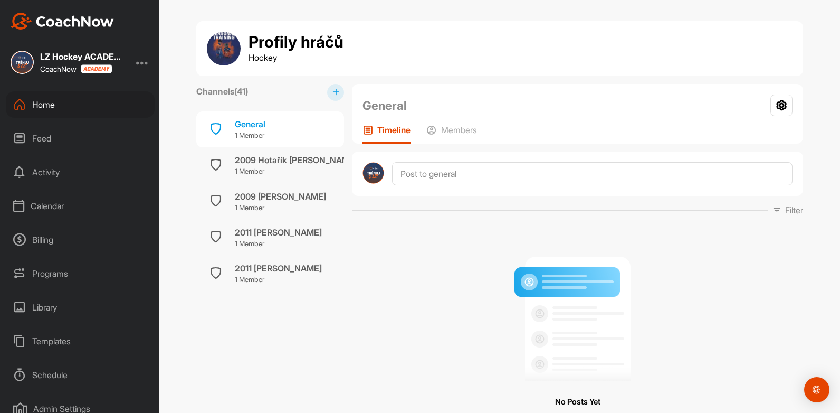
click at [389, 344] on div "No Posts Yet All posts you and other members make will appear here." at bounding box center [577, 337] width 451 height 226
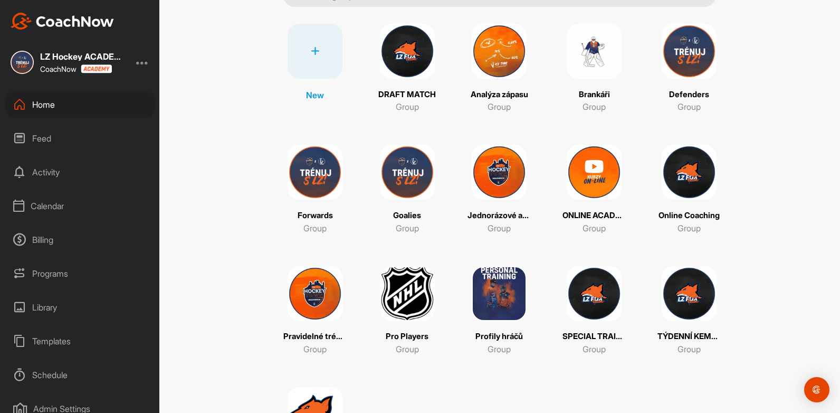
scroll to position [210, 0]
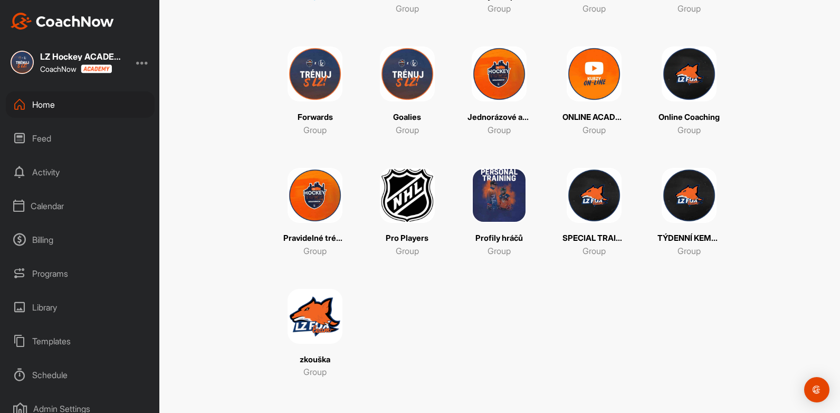
click at [314, 309] on img at bounding box center [315, 316] width 55 height 55
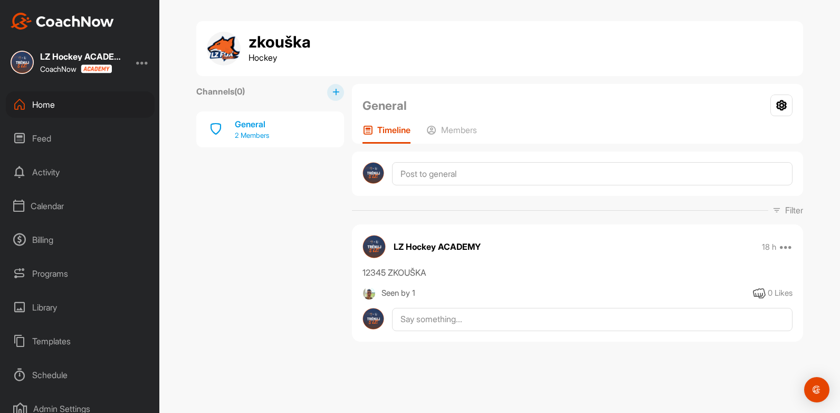
click at [251, 123] on div "General" at bounding box center [252, 124] width 34 height 13
drag, startPoint x: 251, startPoint y: 123, endPoint x: 270, endPoint y: 137, distance: 23.7
click at [269, 137] on p "2 Members" at bounding box center [252, 135] width 34 height 11
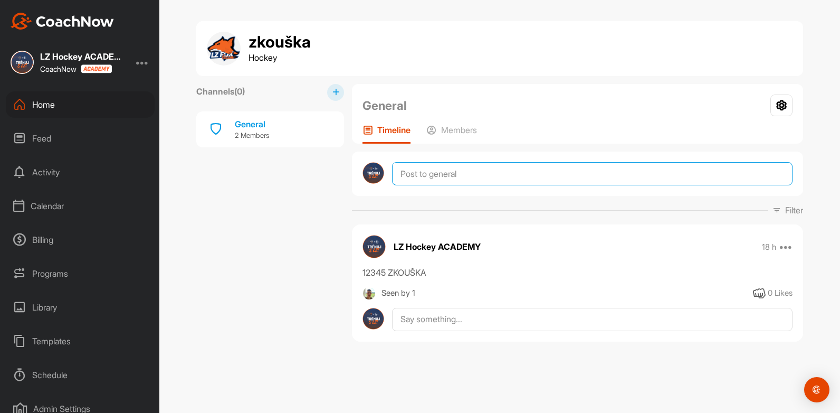
click at [479, 180] on textarea at bounding box center [592, 173] width 400 height 23
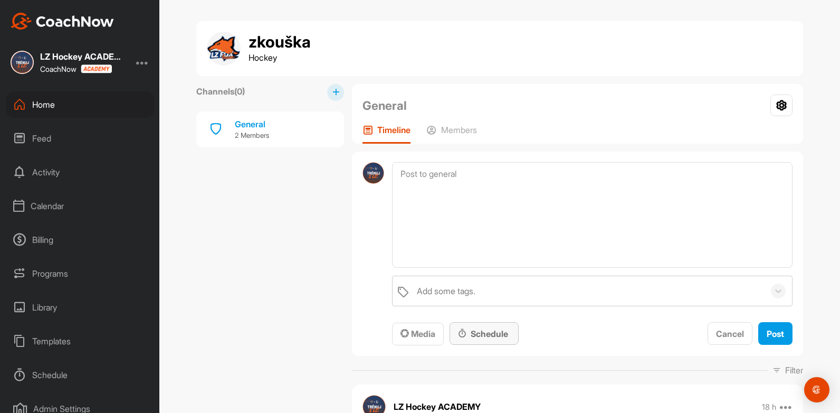
click at [473, 327] on div "Schedule" at bounding box center [484, 333] width 52 height 13
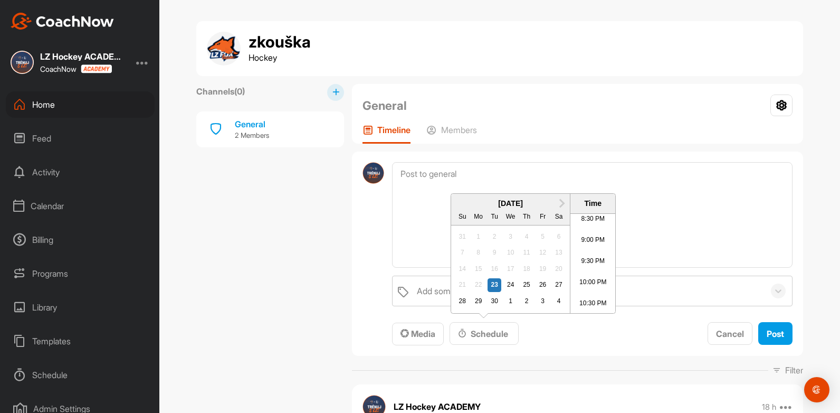
scroll to position [914, 0]
click at [614, 322] on span "Media Schedule Next Month [DATE] Su Mo Tu We Th Fr Sa 31 1 2 3 4 5 6 7 8 9 10 1…" at bounding box center [592, 333] width 400 height 23
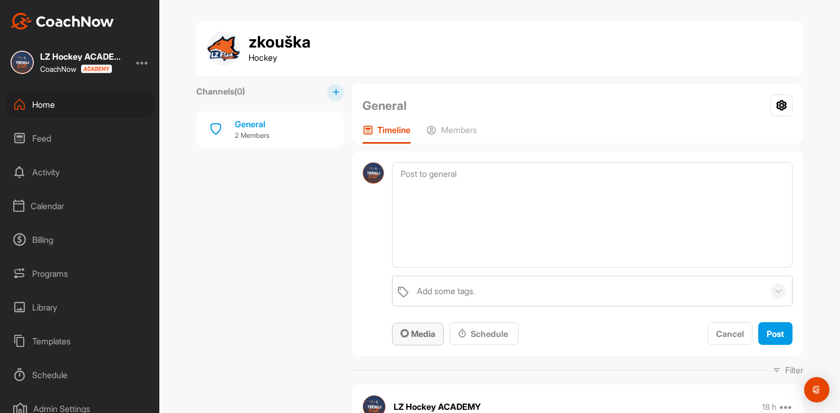
click at [418, 331] on span "Media" at bounding box center [417, 333] width 35 height 11
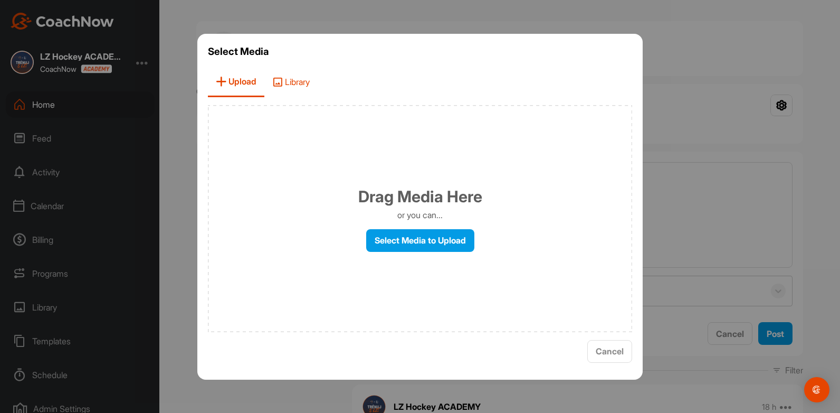
click at [299, 81] on span "Library" at bounding box center [290, 82] width 53 height 30
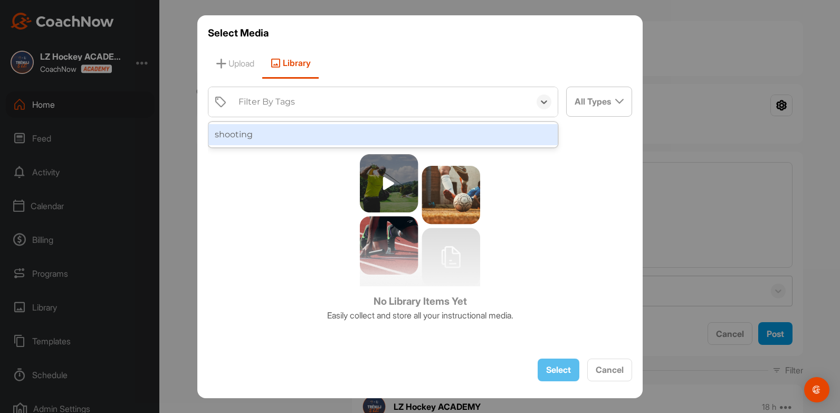
click at [551, 106] on div at bounding box center [543, 102] width 27 height 30
click at [515, 130] on div "shooting" at bounding box center [382, 134] width 349 height 21
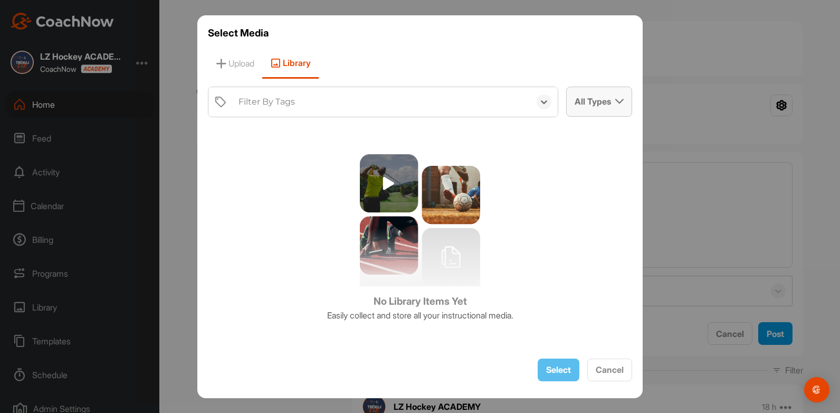
click at [605, 103] on div "All Types" at bounding box center [599, 101] width 65 height 28
click at [593, 152] on label "Videos" at bounding box center [587, 157] width 37 height 12
click at [576, 152] on input "Videos" at bounding box center [572, 154] width 7 height 7
checkbox input "false"
click at [580, 142] on label "Images" at bounding box center [589, 141] width 40 height 12
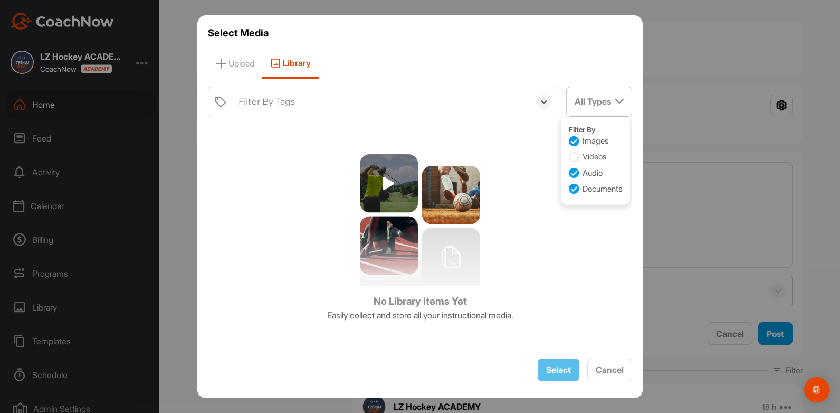
click at [576, 142] on input "Images" at bounding box center [572, 138] width 7 height 7
checkbox input "false"
click at [575, 166] on div "Images Videos Audio Documents" at bounding box center [595, 166] width 53 height 62
click at [573, 171] on icon at bounding box center [574, 173] width 11 height 11
click at [573, 171] on input "Audio" at bounding box center [572, 170] width 7 height 7
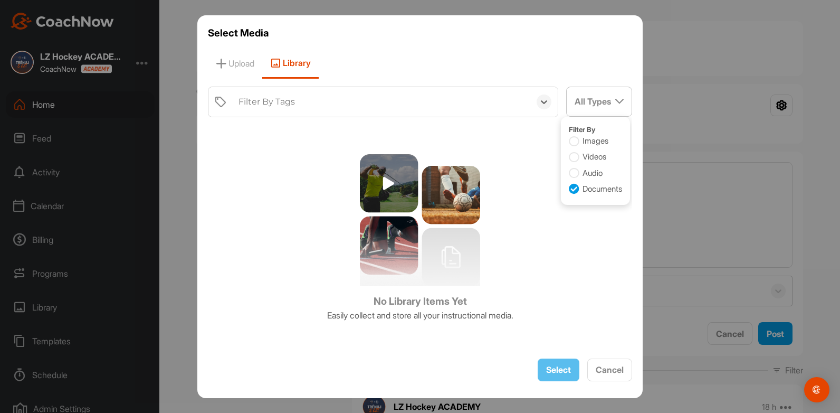
checkbox input "false"
click at [573, 184] on icon at bounding box center [574, 189] width 11 height 11
click at [573, 183] on input "Documents" at bounding box center [572, 186] width 7 height 7
checkbox input "false"
click at [574, 153] on icon at bounding box center [574, 157] width 11 height 11
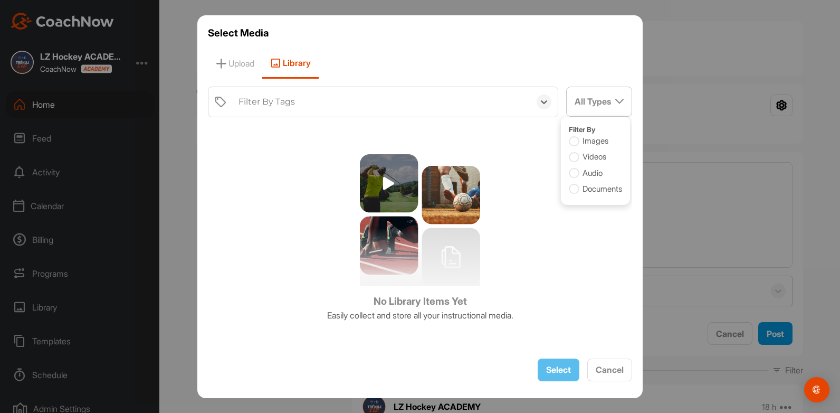
click at [574, 153] on input "Videos" at bounding box center [572, 154] width 7 height 7
checkbox input "true"
click at [246, 58] on span "Upload" at bounding box center [235, 64] width 54 height 30
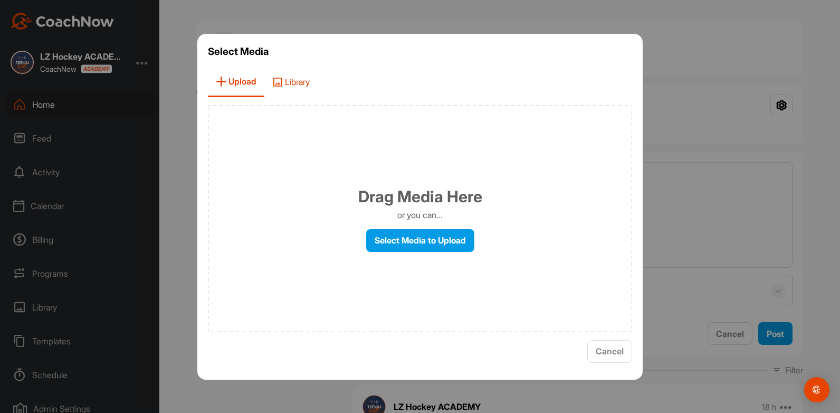
click at [298, 77] on span "Library" at bounding box center [290, 82] width 53 height 30
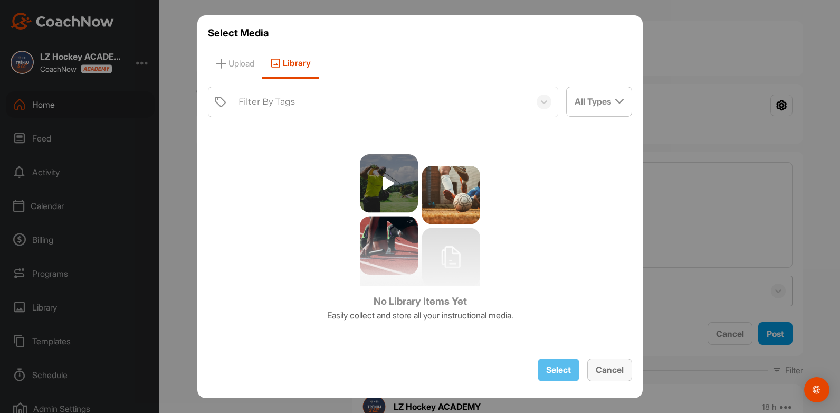
click at [599, 378] on button "Cancel" at bounding box center [609, 369] width 45 height 23
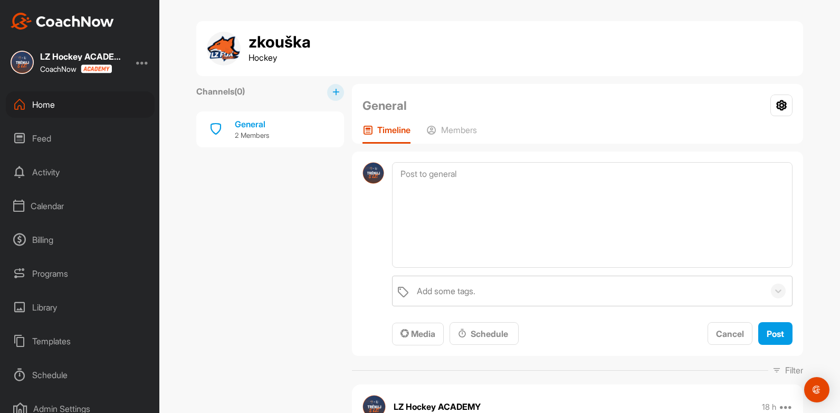
click at [45, 310] on div "Library" at bounding box center [80, 307] width 149 height 26
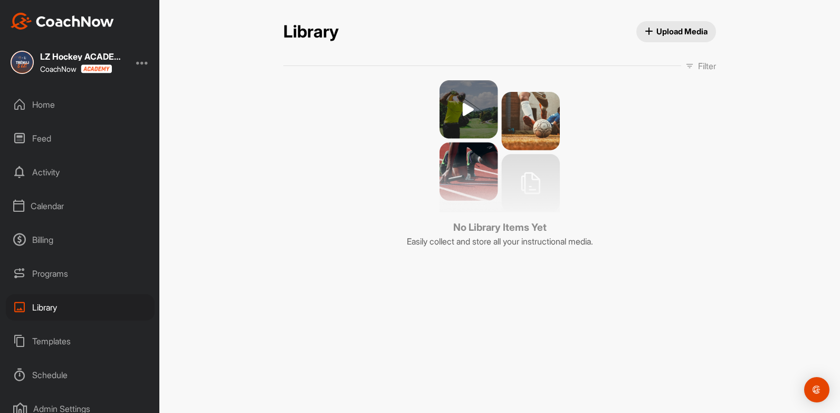
click at [42, 303] on div "Library" at bounding box center [80, 307] width 149 height 26
click at [47, 110] on div "Home" at bounding box center [80, 104] width 149 height 26
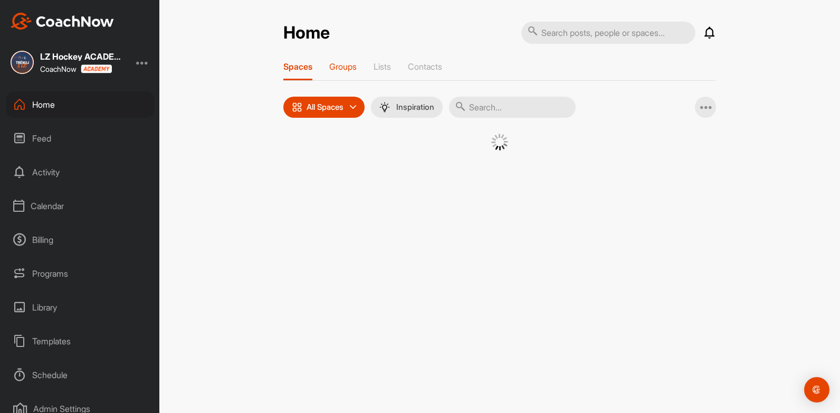
click at [345, 67] on p "Groups" at bounding box center [342, 66] width 27 height 11
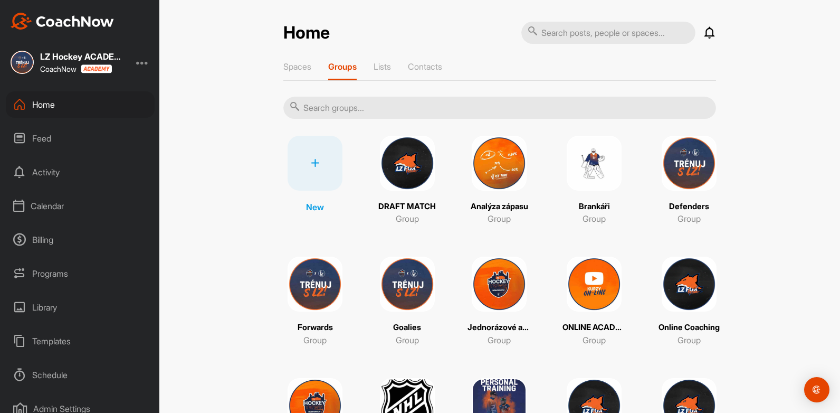
scroll to position [210, 0]
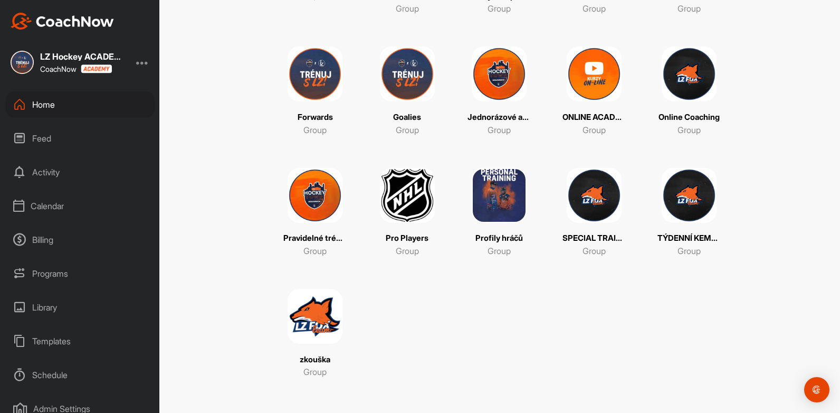
click at [314, 313] on img at bounding box center [315, 316] width 55 height 55
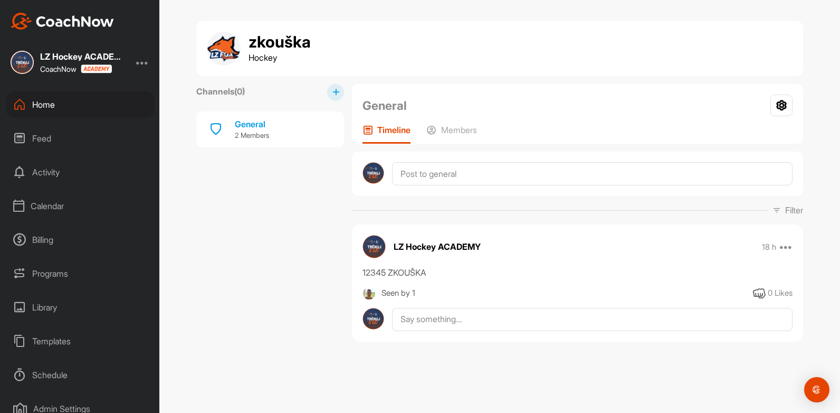
click at [342, 95] on button at bounding box center [335, 92] width 17 height 17
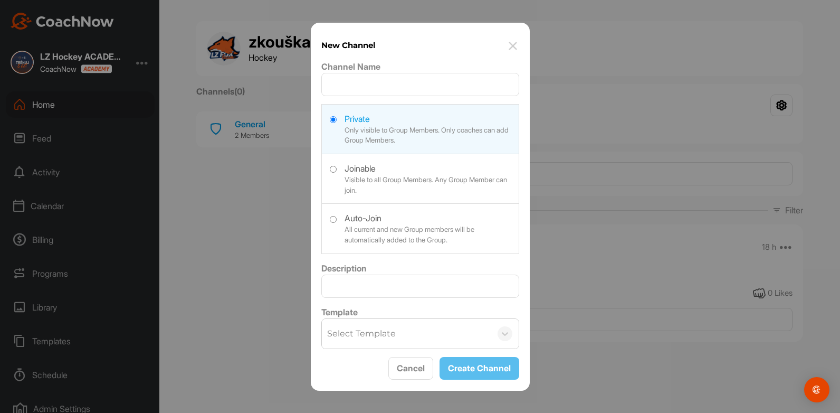
click at [512, 42] on img at bounding box center [513, 46] width 13 height 13
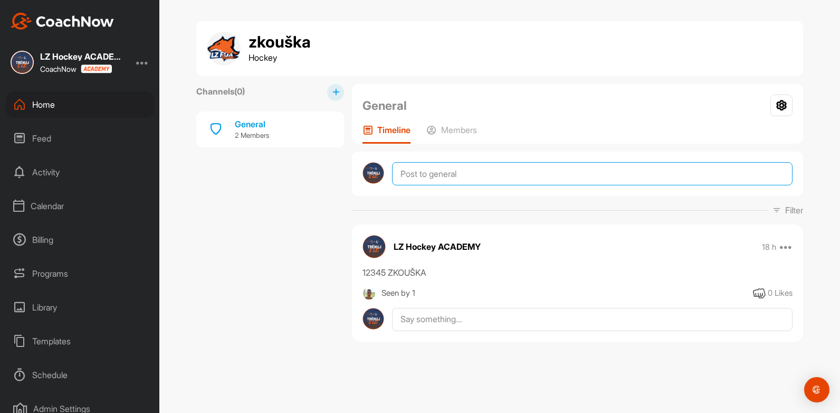
click at [445, 173] on textarea at bounding box center [592, 173] width 400 height 23
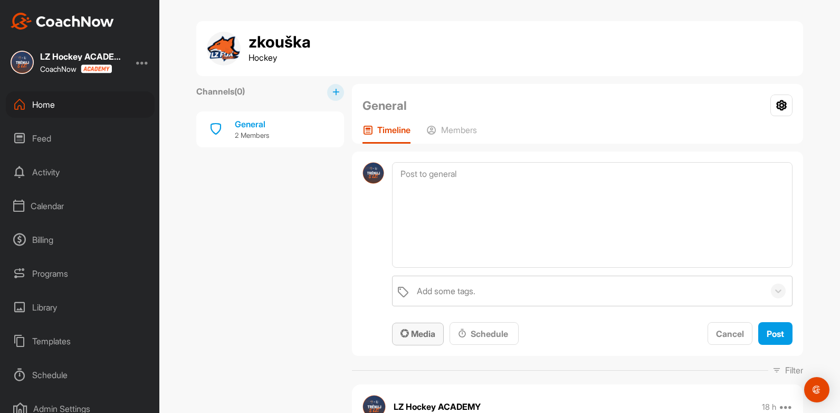
click at [409, 335] on span "Media" at bounding box center [417, 333] width 35 height 11
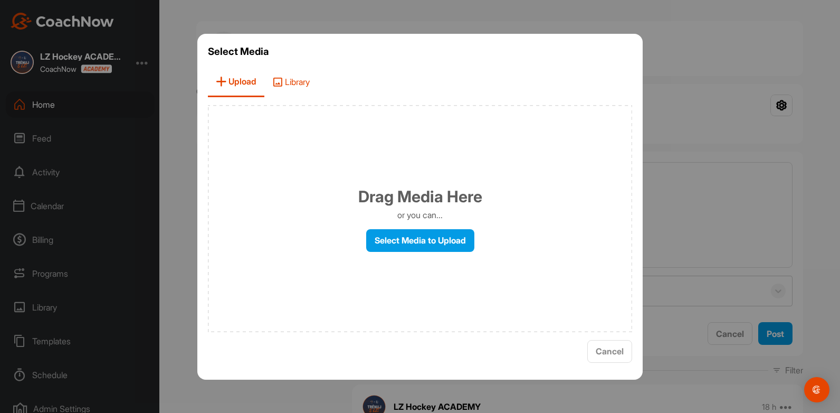
click at [301, 80] on span "Library" at bounding box center [290, 82] width 53 height 30
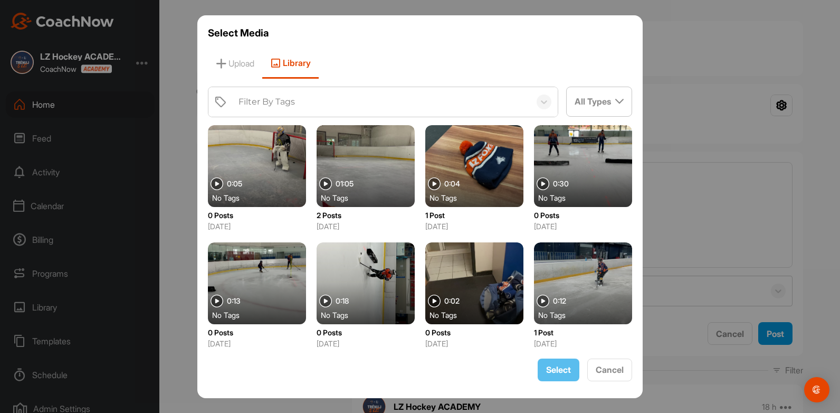
click at [562, 270] on div at bounding box center [583, 283] width 98 height 82
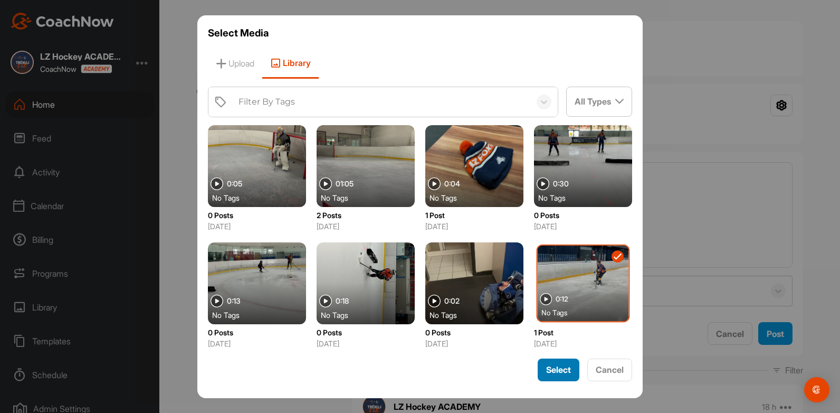
click at [557, 368] on span "Select" at bounding box center [558, 369] width 25 height 11
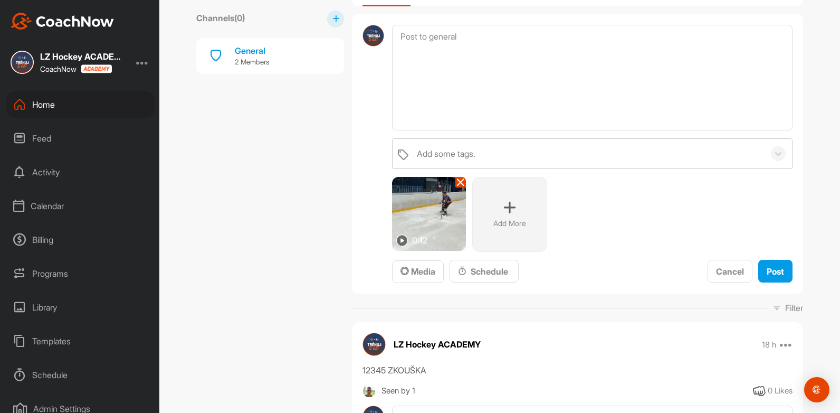
scroll to position [160, 0]
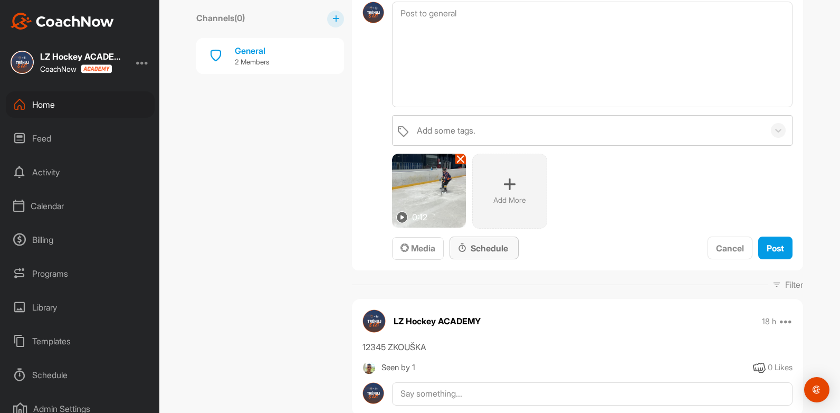
click at [469, 249] on div "Schedule" at bounding box center [484, 248] width 52 height 13
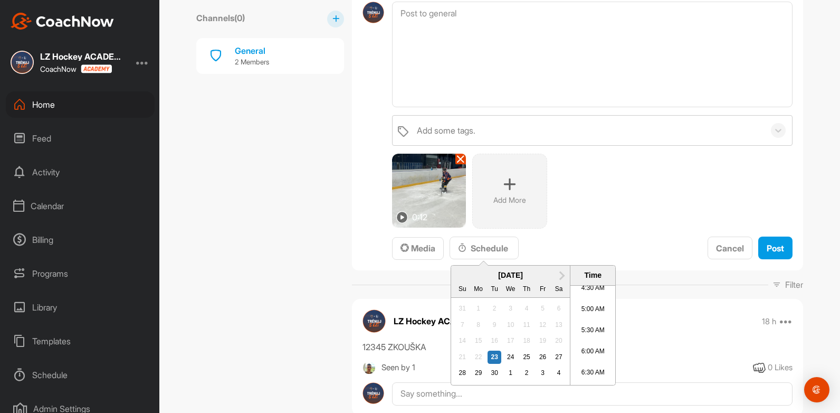
scroll to position [108, 0]
click at [561, 275] on span "Next Month" at bounding box center [561, 274] width 0 height 11
click at [462, 275] on span "Previous Month" at bounding box center [462, 274] width 0 height 11
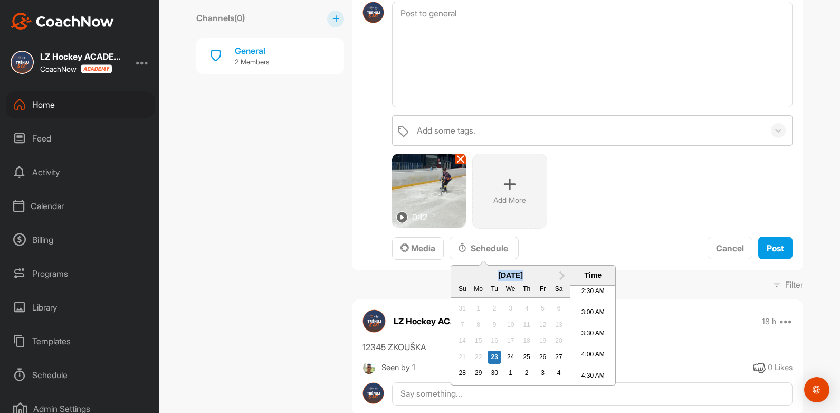
click at [457, 275] on div "[DATE]" at bounding box center [510, 275] width 119 height 11
drag, startPoint x: 457, startPoint y: 275, endPoint x: 556, endPoint y: 275, distance: 98.1
click at [561, 275] on span "Next Month" at bounding box center [561, 274] width 0 height 11
click at [455, 273] on button "Previous Month" at bounding box center [460, 274] width 17 height 17
click at [507, 357] on div "24" at bounding box center [511, 357] width 14 height 14
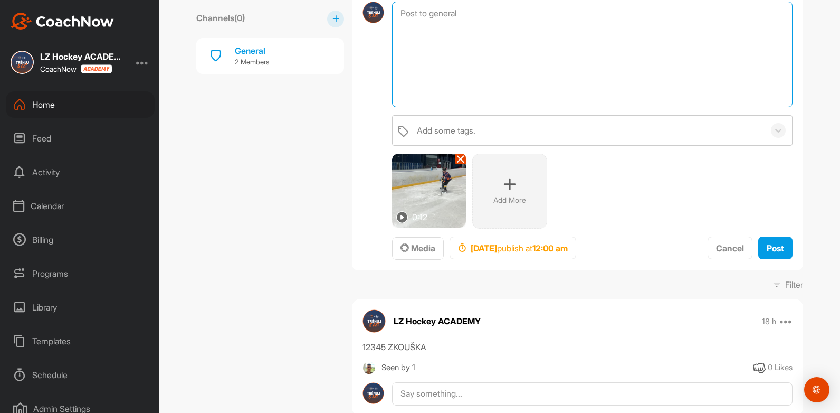
click at [502, 29] on textarea at bounding box center [592, 55] width 400 height 106
type textarea "střela aaaa"
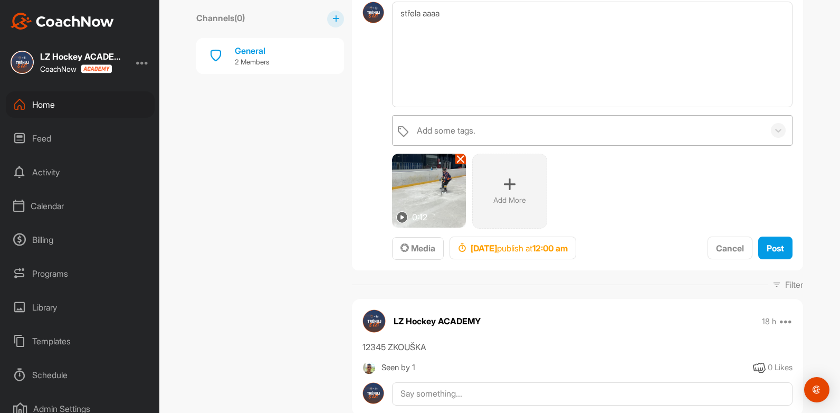
click at [494, 126] on div "Add some tags." at bounding box center [588, 131] width 353 height 30
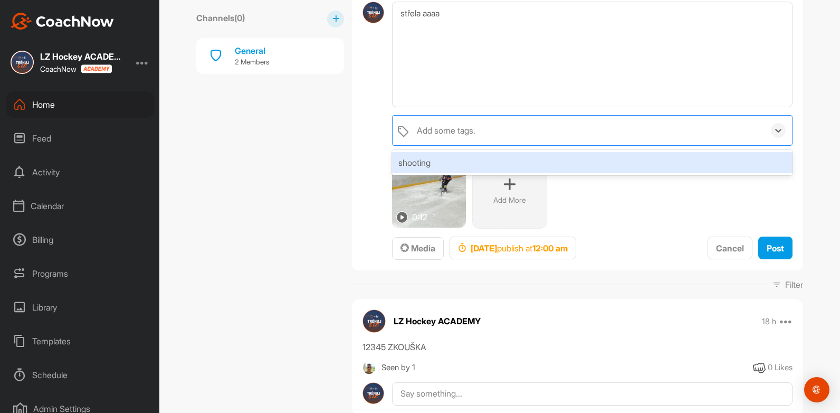
click at [477, 164] on div "shooting" at bounding box center [592, 162] width 400 height 21
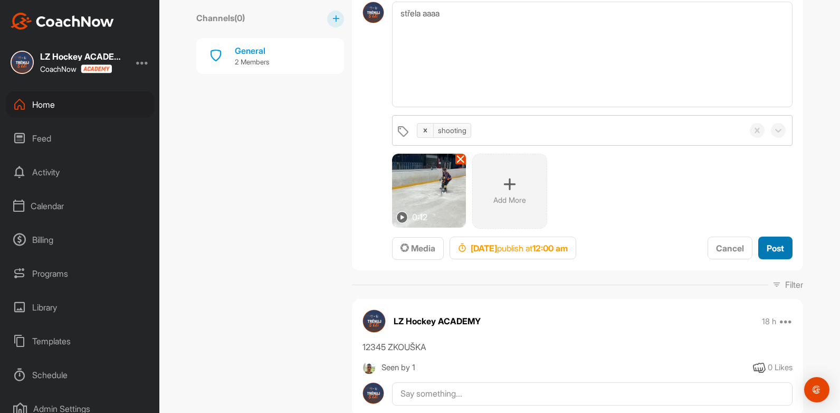
click at [767, 247] on span "Post" at bounding box center [775, 248] width 17 height 11
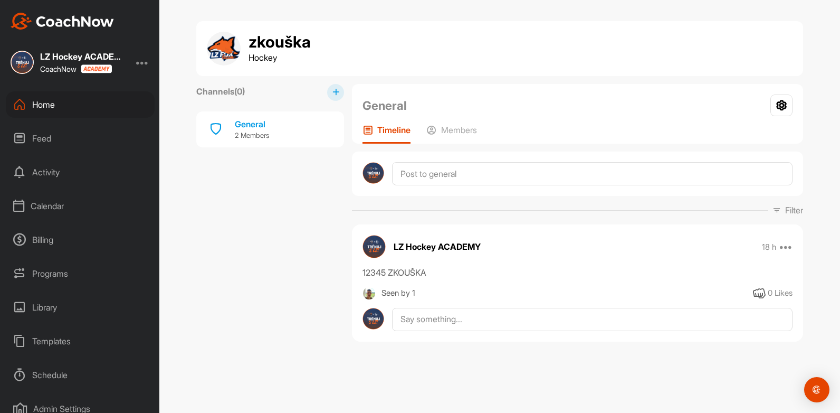
scroll to position [0, 0]
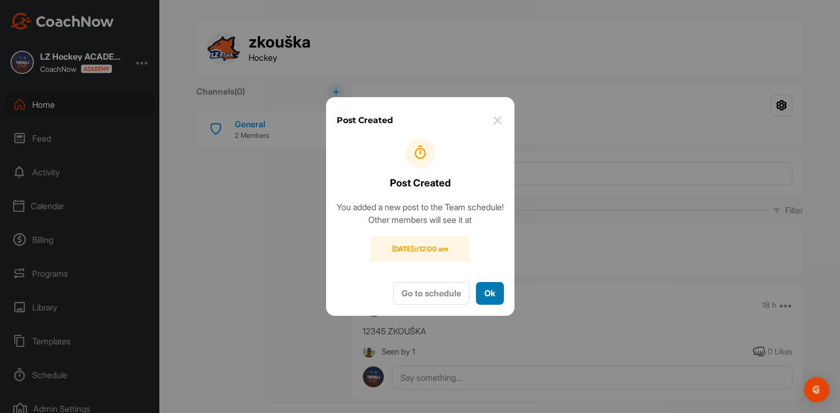
click at [494, 293] on button "Ok" at bounding box center [490, 293] width 28 height 23
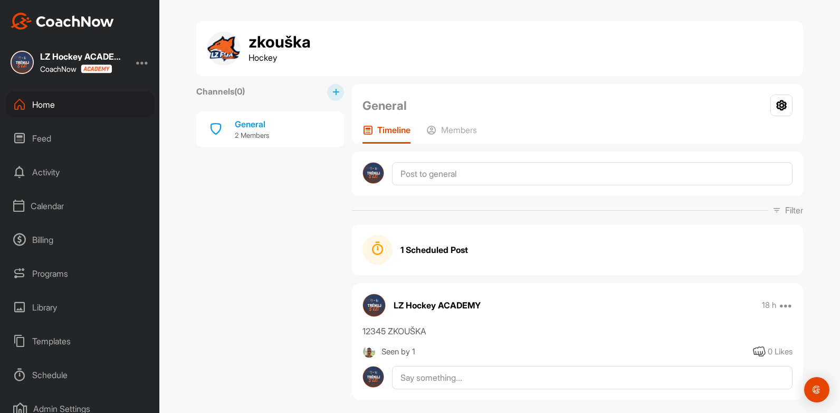
scroll to position [19, 0]
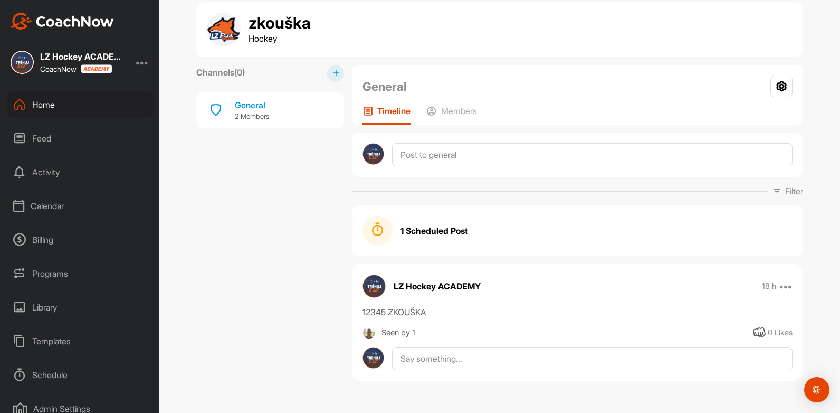
click at [455, 237] on div "1 Scheduled Post" at bounding box center [577, 231] width 430 height 30
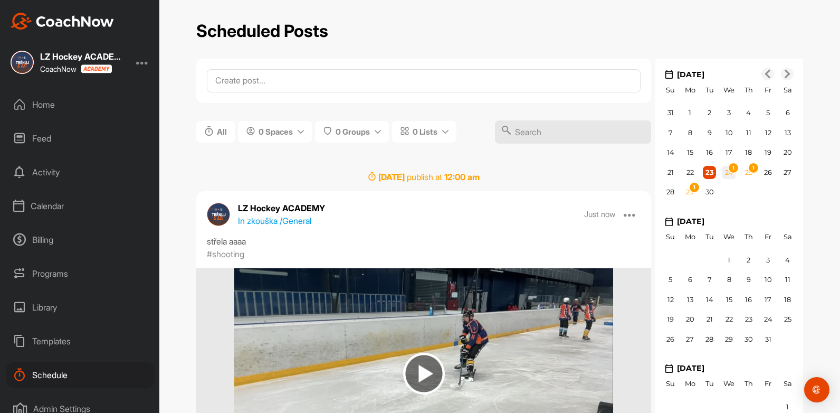
click at [728, 167] on span "1" at bounding box center [734, 168] width 12 height 12
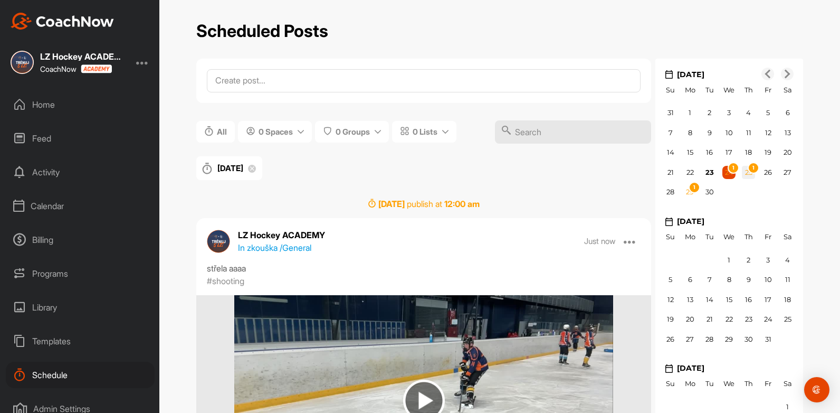
click at [748, 170] on span "1" at bounding box center [754, 168] width 12 height 12
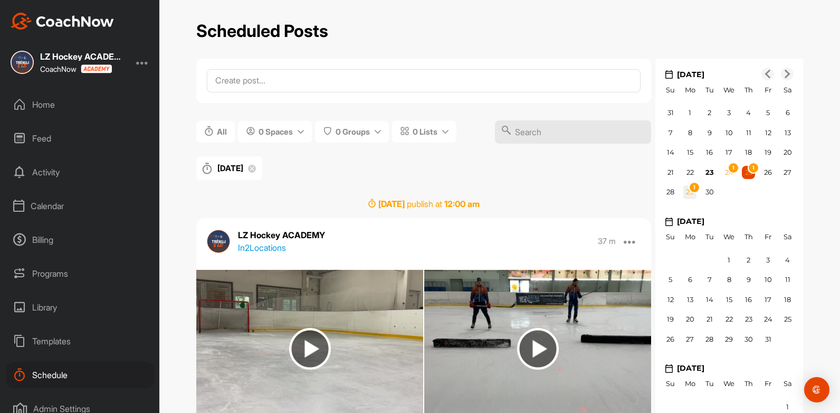
click at [692, 189] on span "1" at bounding box center [695, 188] width 12 height 12
